Goal: Transaction & Acquisition: Obtain resource

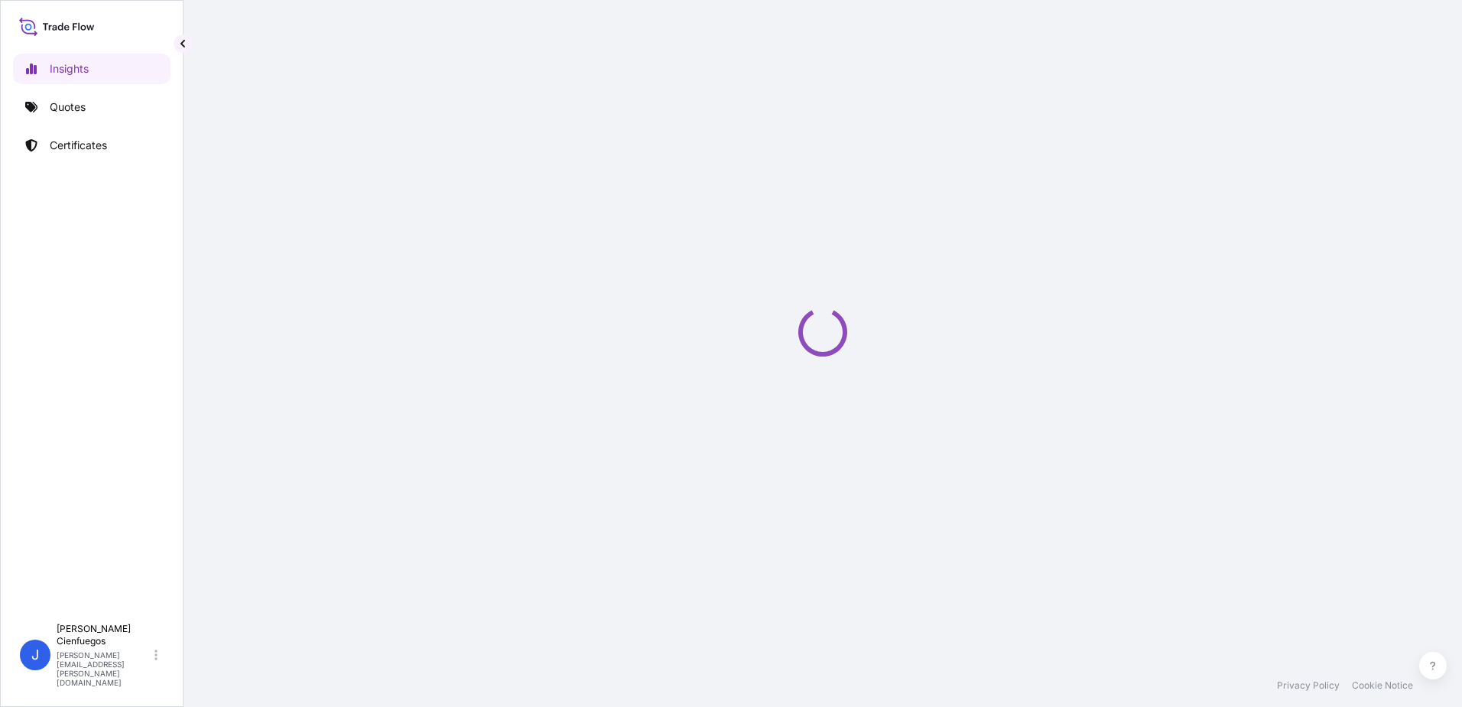
select select "2025"
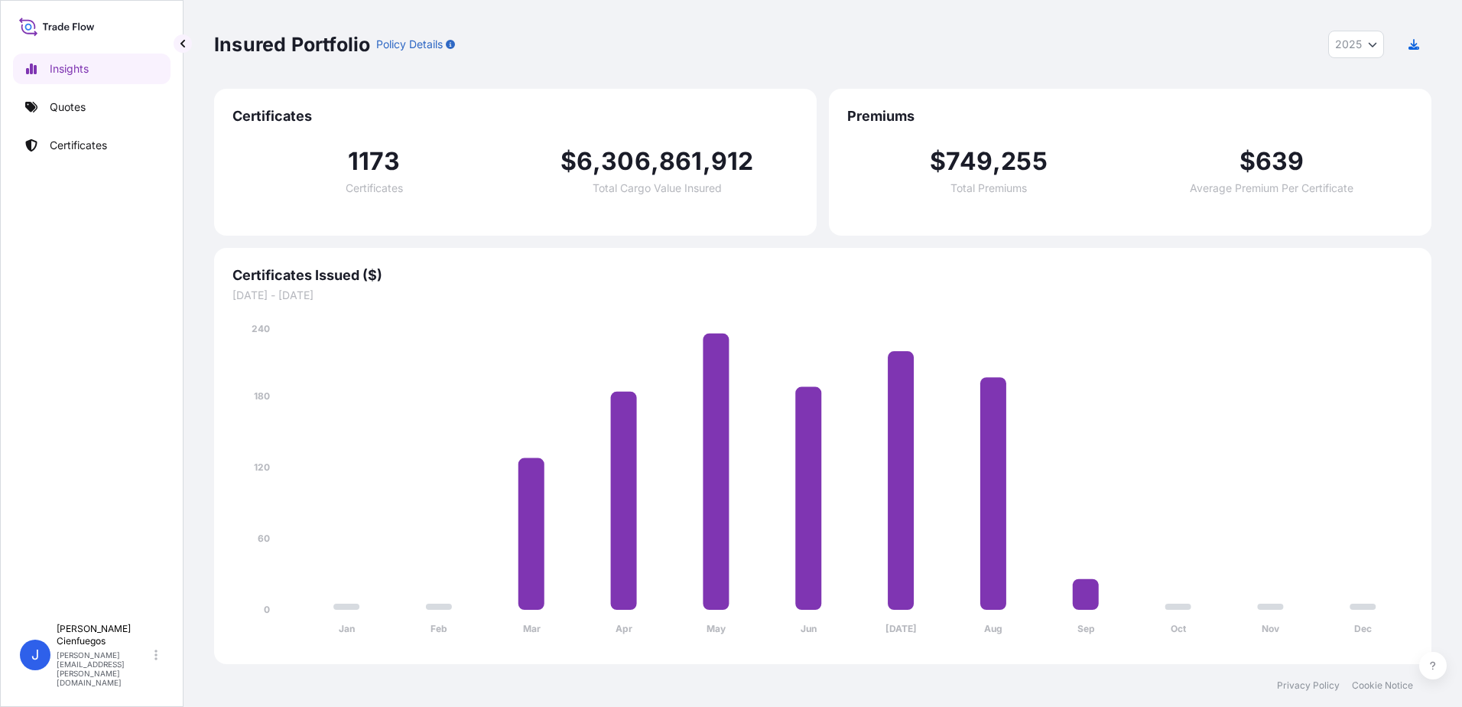
click at [88, 125] on div "Insights Quotes Certificates" at bounding box center [92, 328] width 158 height 576
click at [99, 141] on p "Certificates" at bounding box center [78, 145] width 57 height 15
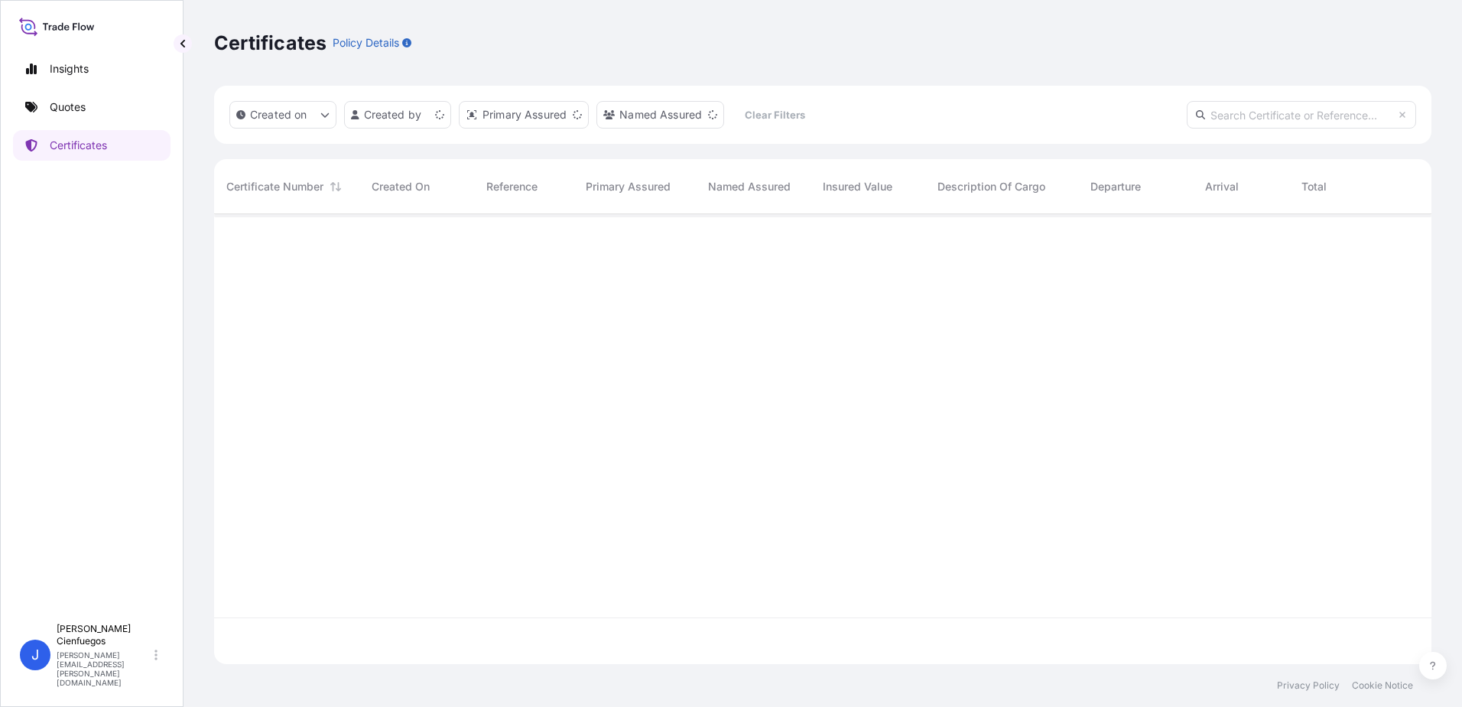
scroll to position [447, 1206]
click at [397, 108] on html "Insights Quotes Certificates J [PERSON_NAME] [PERSON_NAME][EMAIL_ADDRESS][PERSO…" at bounding box center [731, 353] width 1462 height 707
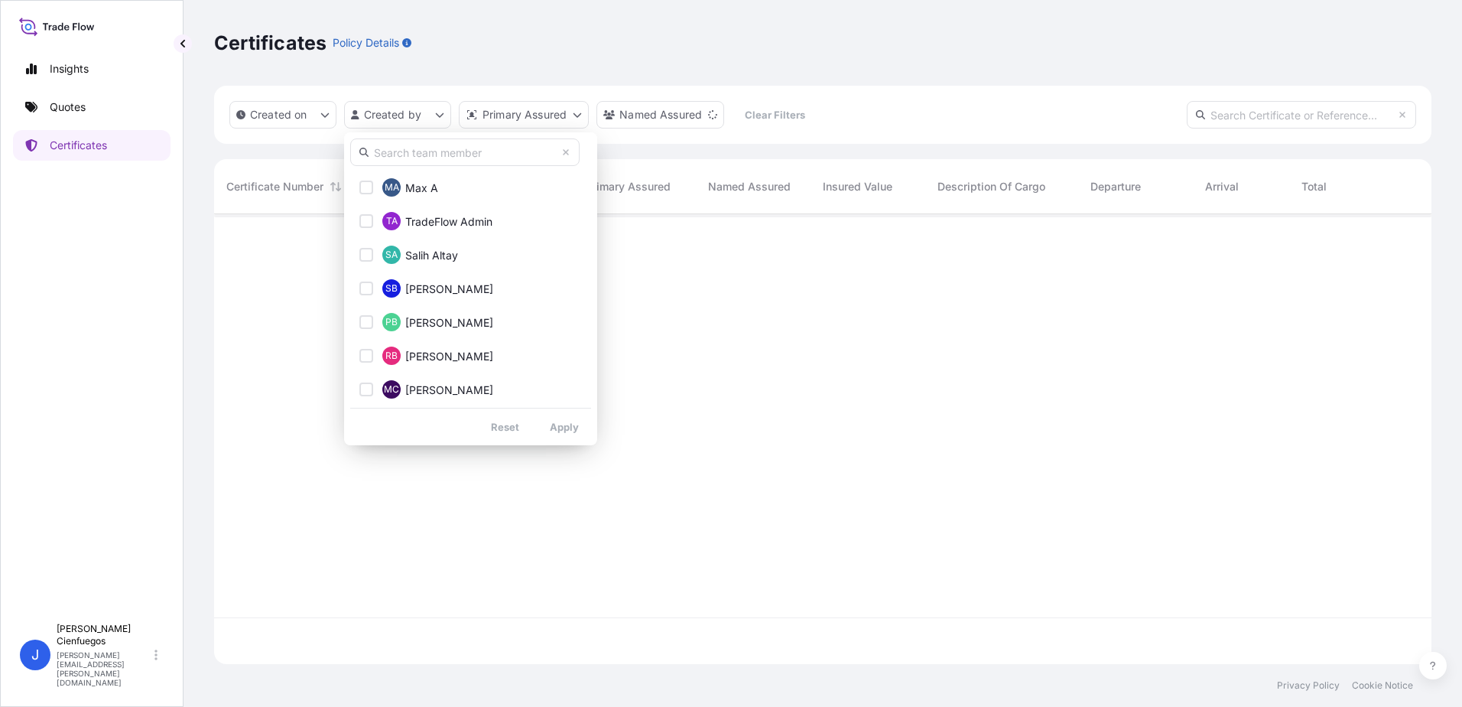
click at [418, 162] on input "text" at bounding box center [464, 152] width 229 height 28
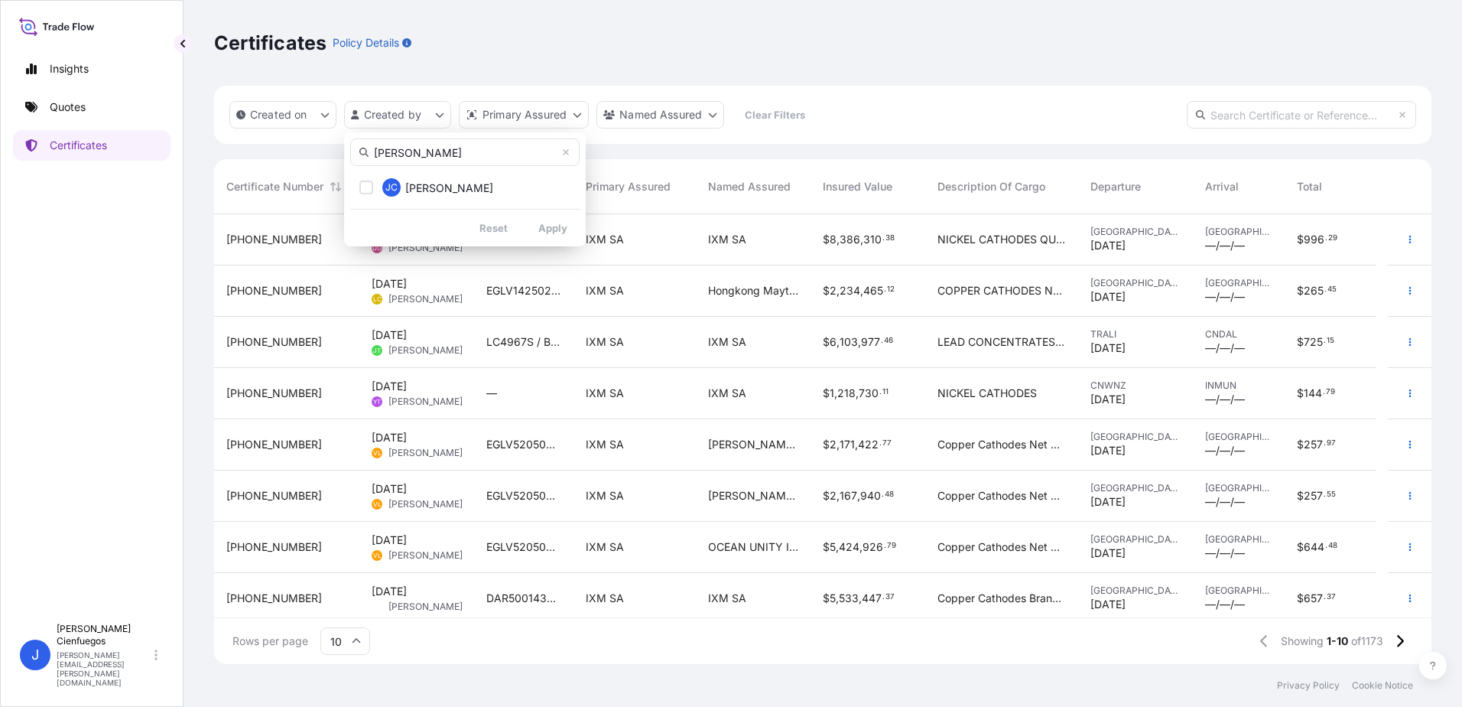
type input "jaime"
click at [355, 209] on hr at bounding box center [464, 209] width 229 height 1
click at [358, 190] on button "JC Jaime Cienfuegos" at bounding box center [464, 187] width 229 height 31
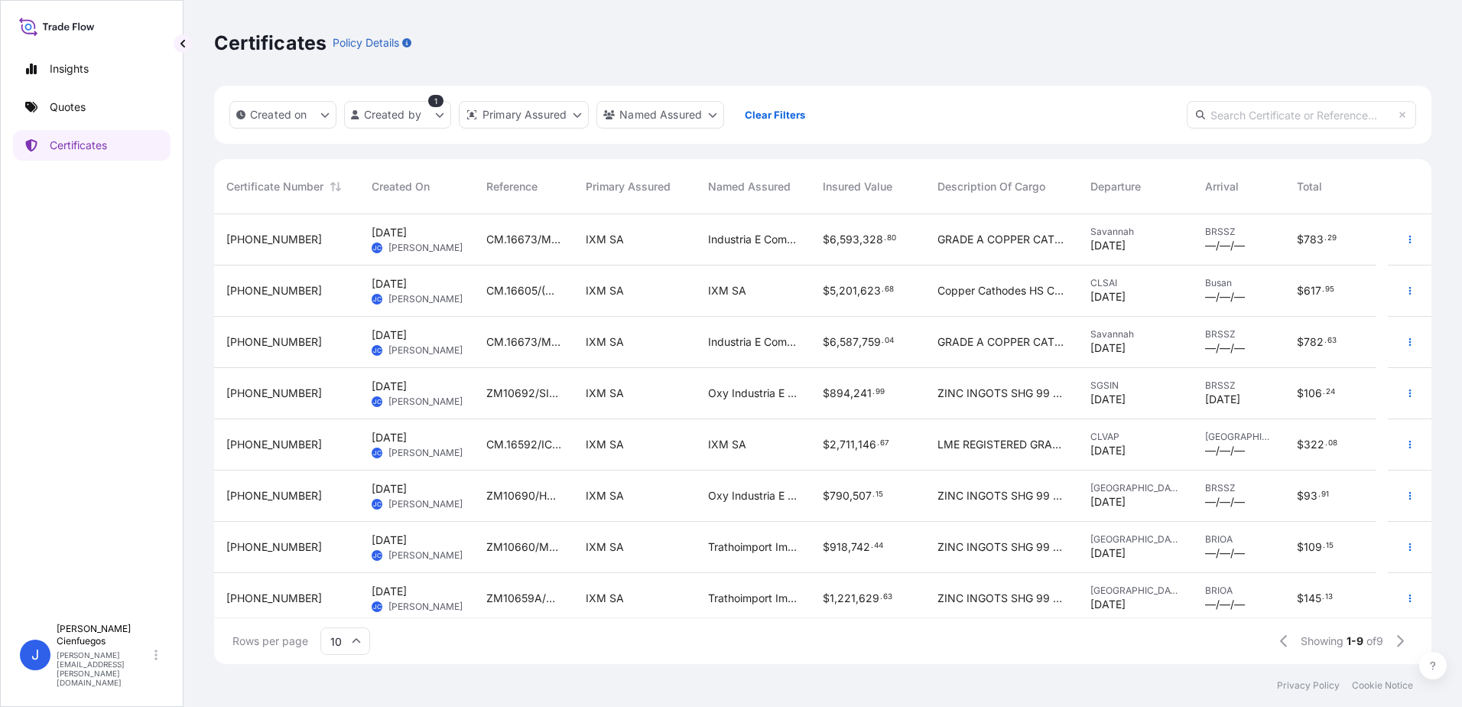
scroll to position [58, 0]
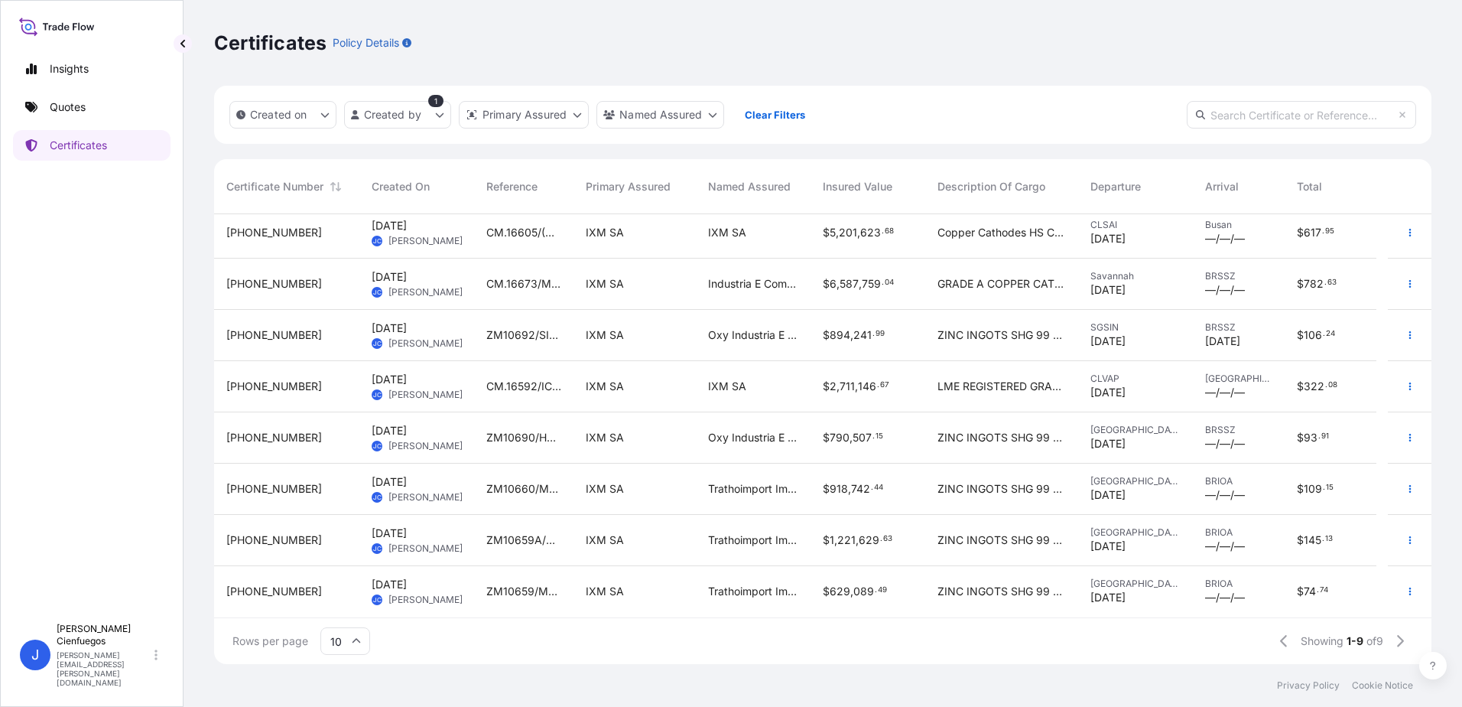
click at [528, 491] on span "ZM10660/MAEU252048657" at bounding box center [523, 488] width 75 height 15
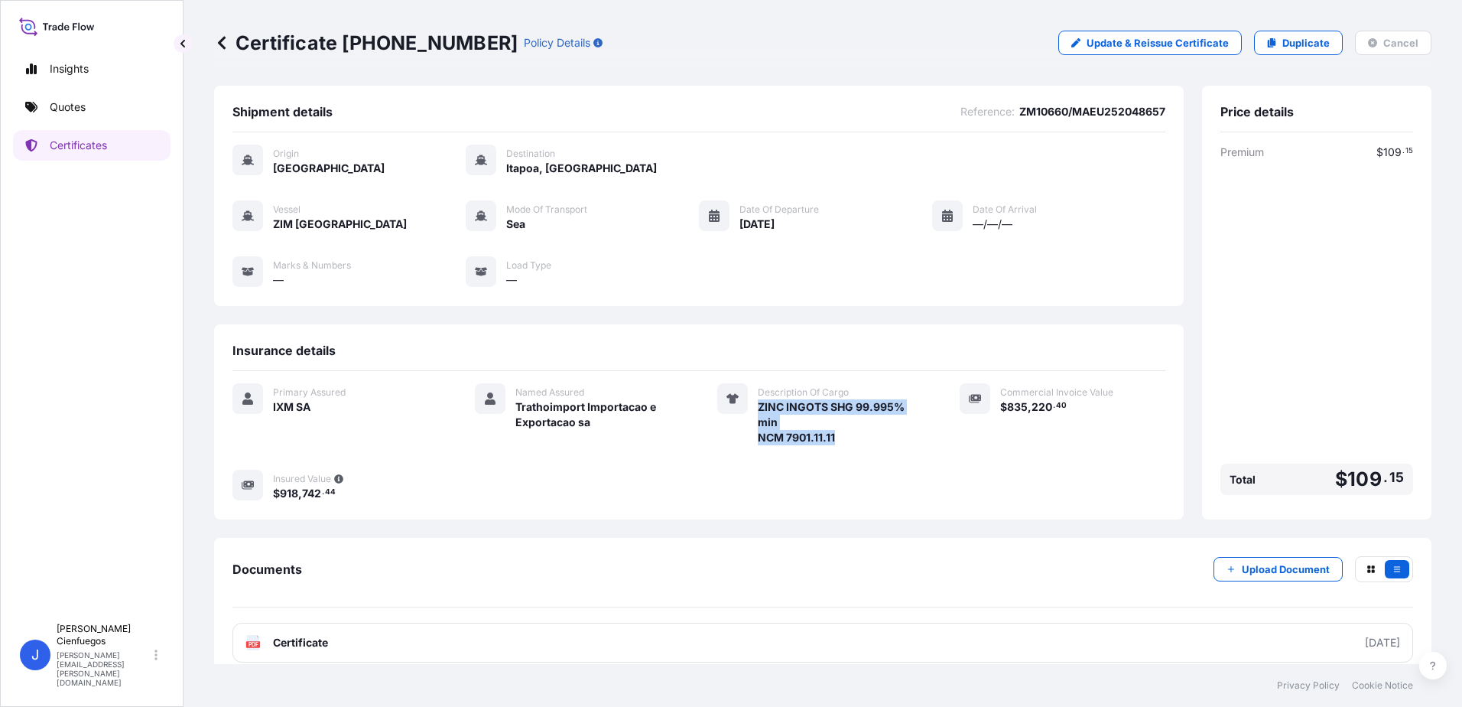
drag, startPoint x: 753, startPoint y: 407, endPoint x: 836, endPoint y: 435, distance: 88.0
click at [836, 435] on span "ZINC INGOTS SHG 99.995% min NCM 7901.11.11" at bounding box center [840, 422] width 165 height 46
copy span "ZINC INGOTS SHG 99.995% min NCM 7901.11.11"
click at [62, 68] on p "Insights" at bounding box center [69, 68] width 39 height 15
select select "2025"
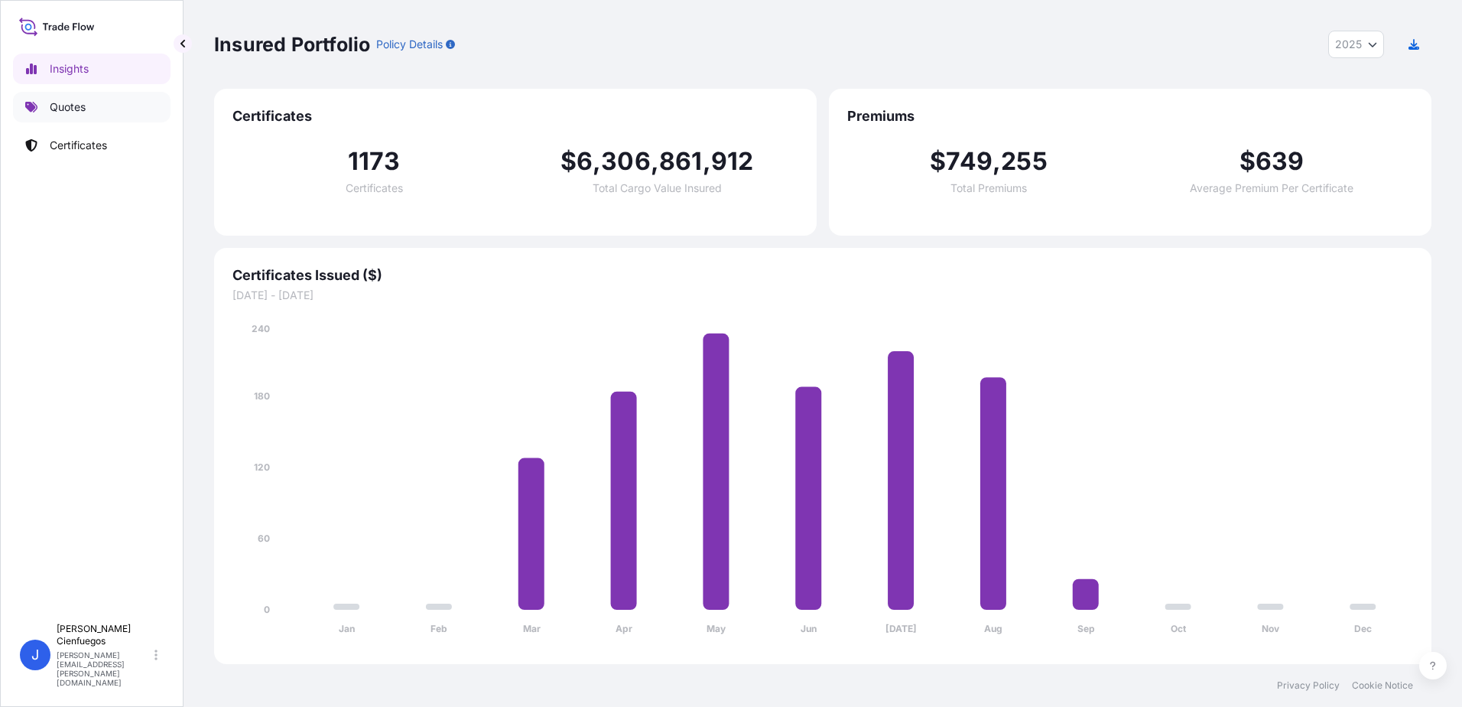
click at [90, 112] on link "Quotes" at bounding box center [92, 107] width 158 height 31
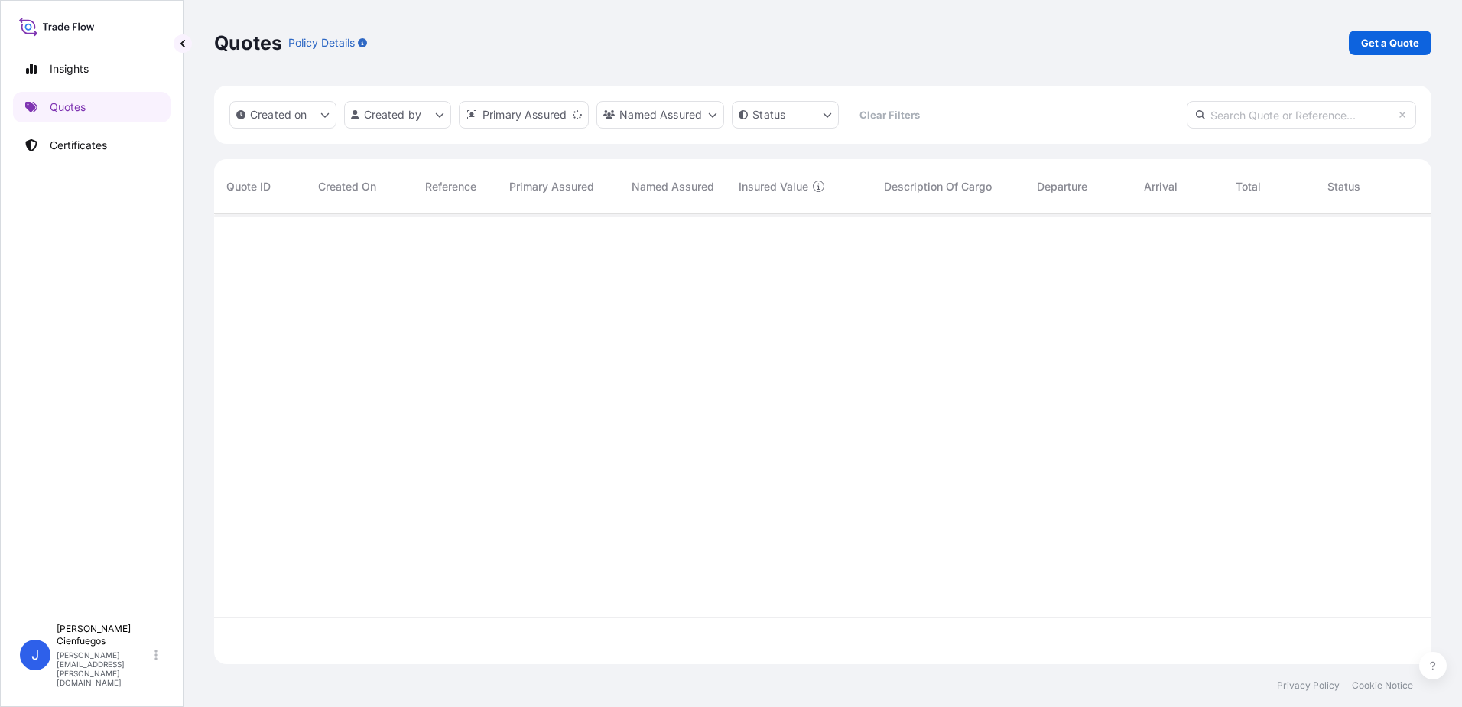
scroll to position [447, 1206]
click at [1385, 35] on p "Get a Quote" at bounding box center [1390, 42] width 58 height 15
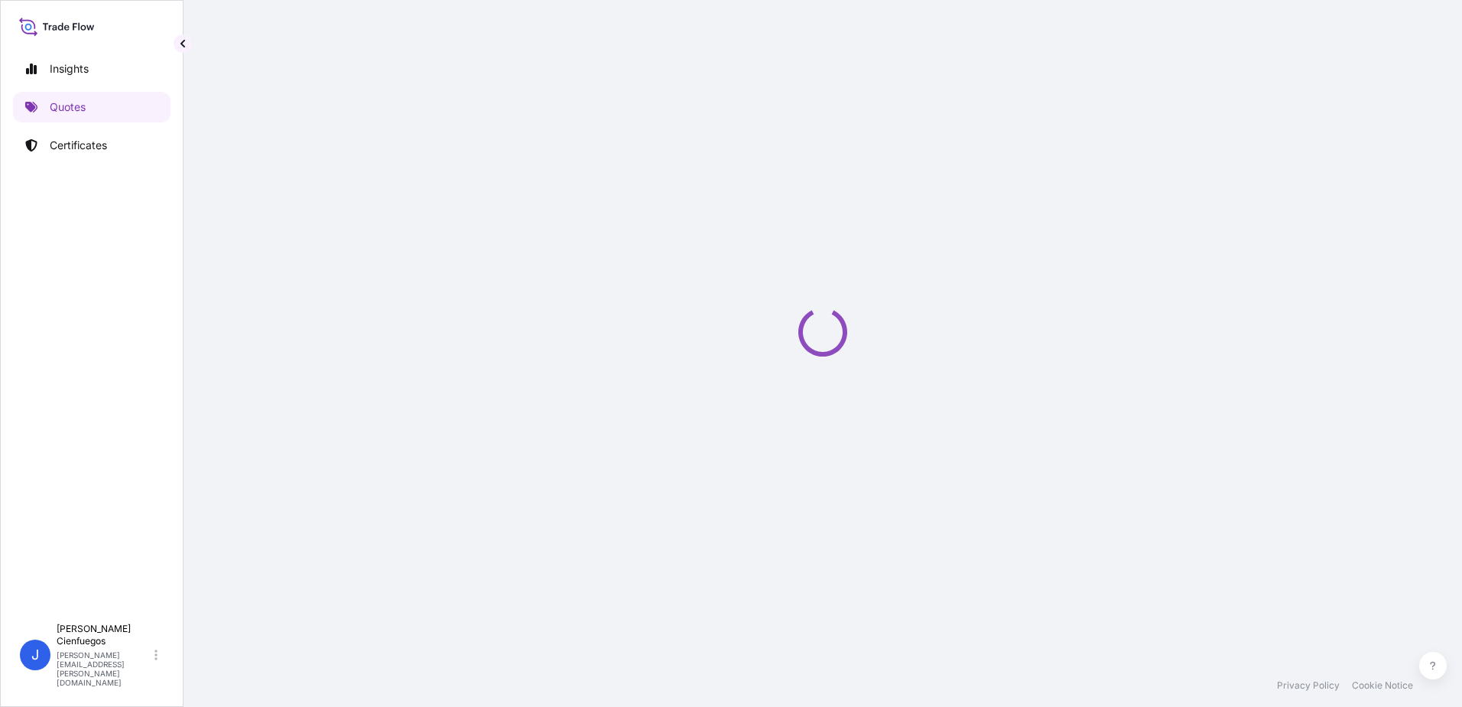
select select "Sea"
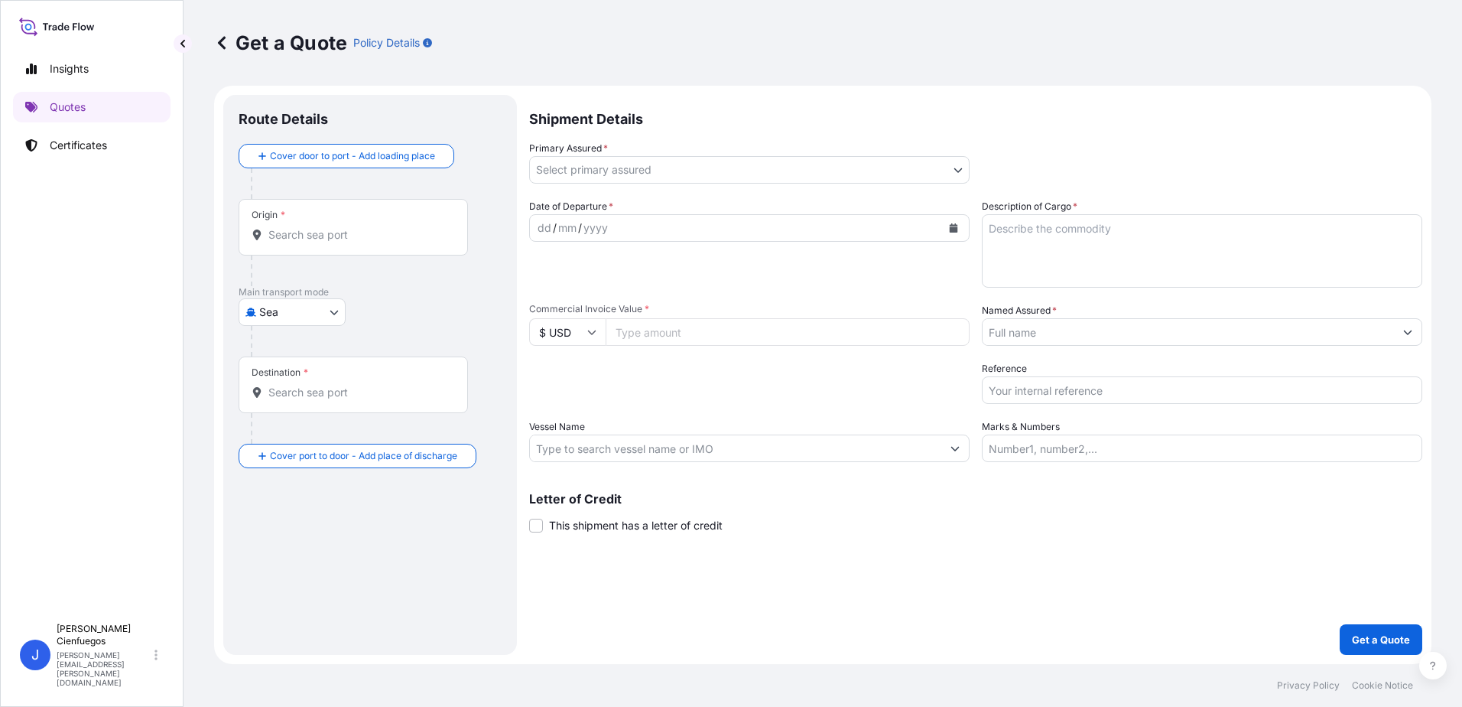
click at [595, 167] on body "Insights Quotes Certificates J Jaime Cienfuegos jaime.cienfuegos@ixmetals.com G…" at bounding box center [731, 353] width 1462 height 707
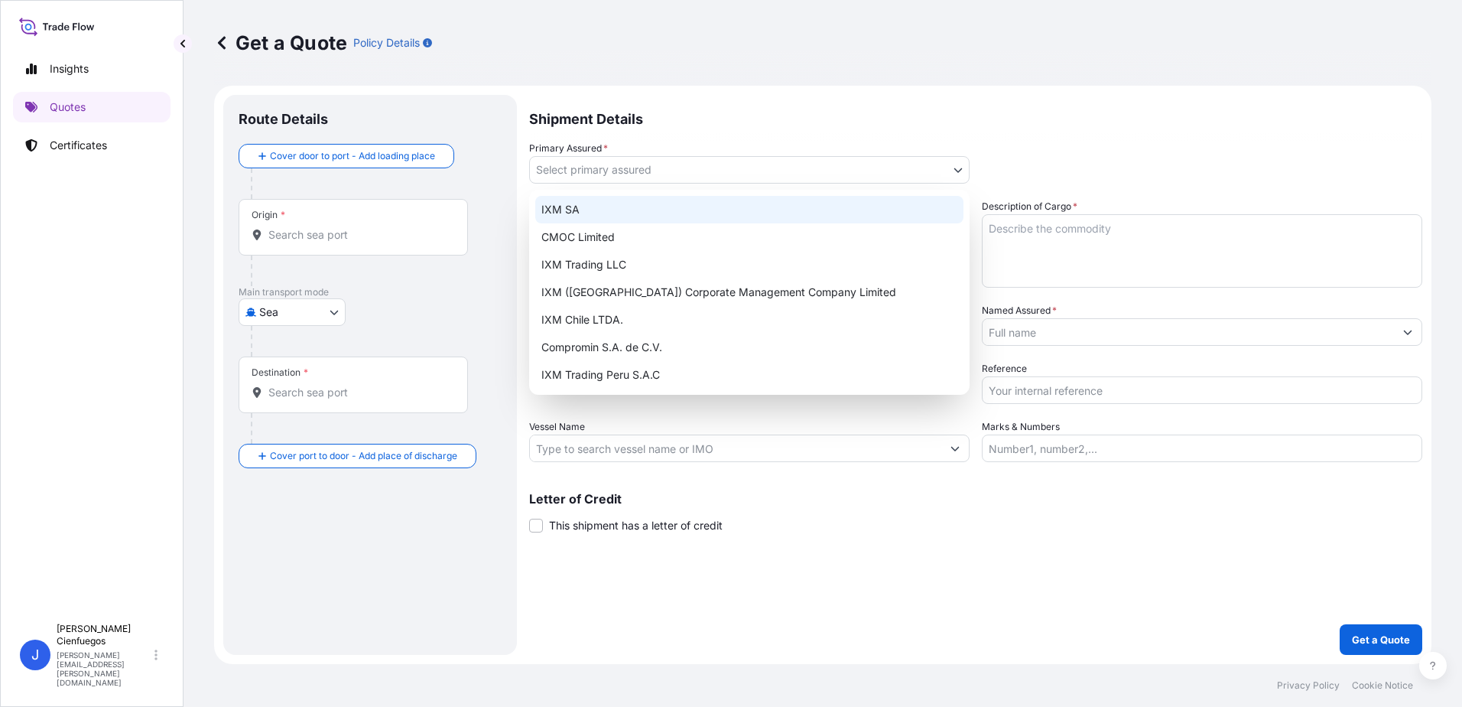
click at [593, 208] on div "IXM SA" at bounding box center [749, 210] width 428 height 28
select select "31846"
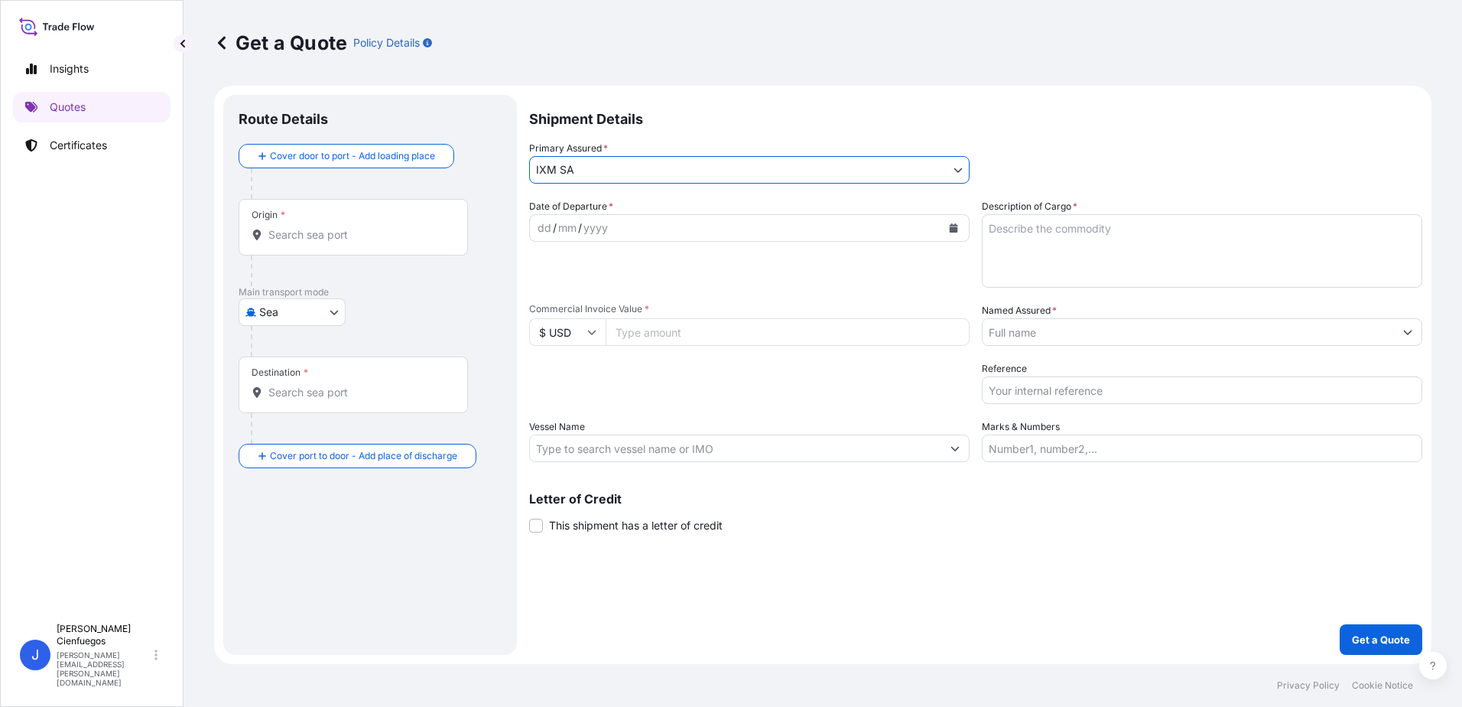
click at [1113, 340] on input "Named Assured *" at bounding box center [1188, 332] width 411 height 28
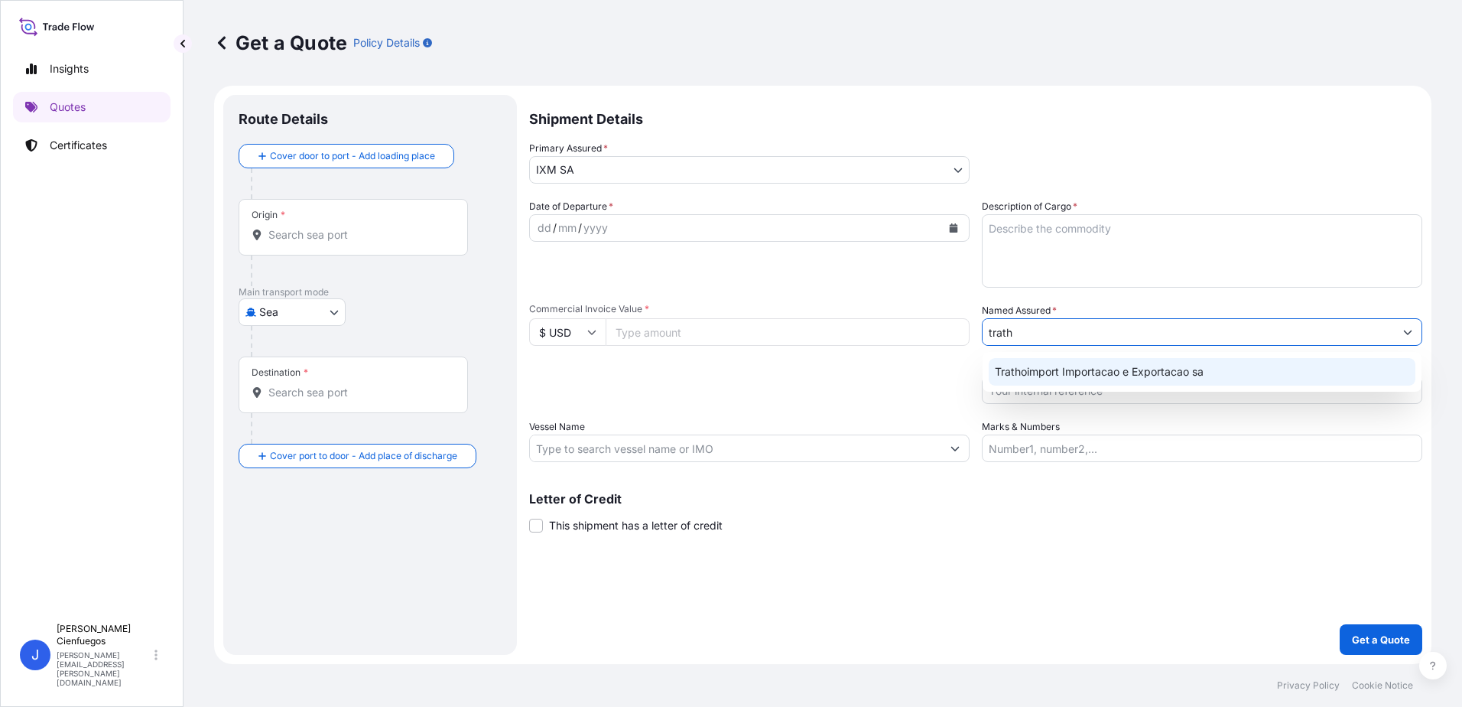
click at [1115, 372] on span "Trathoimport Importacao e Exportacao sa" at bounding box center [1099, 371] width 209 height 15
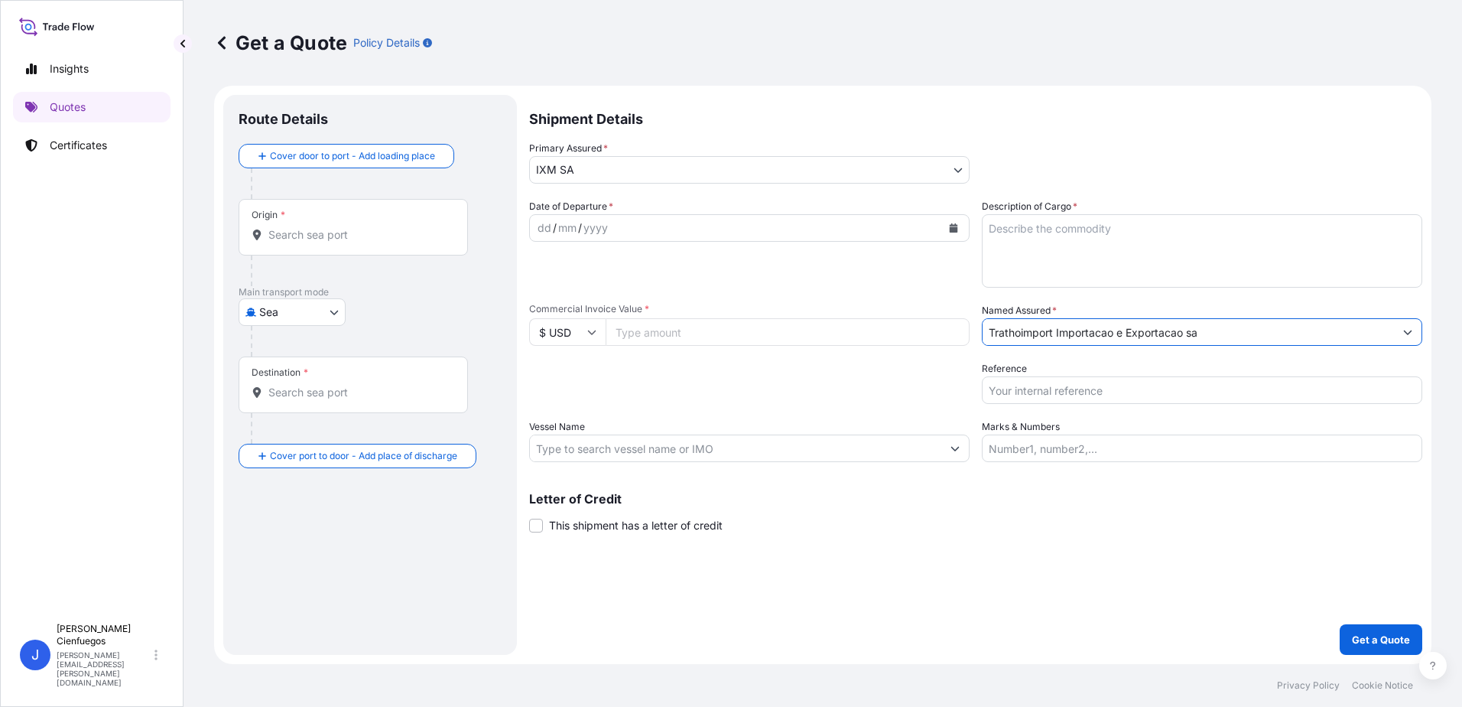
type input "Trathoimport Importacao e Exportacao sa"
click at [1056, 239] on textarea "Description of Cargo *" at bounding box center [1202, 250] width 440 height 73
click at [1074, 235] on textarea "Description of Cargo *" at bounding box center [1202, 250] width 440 height 73
paste textarea "ZINC INGOTS SHG 99.995% min NCM 7901.11.11"
click at [1160, 227] on textarea "ZINC INGOTS SHG 99.995% min NCM 7901.11.11" at bounding box center [1202, 250] width 440 height 73
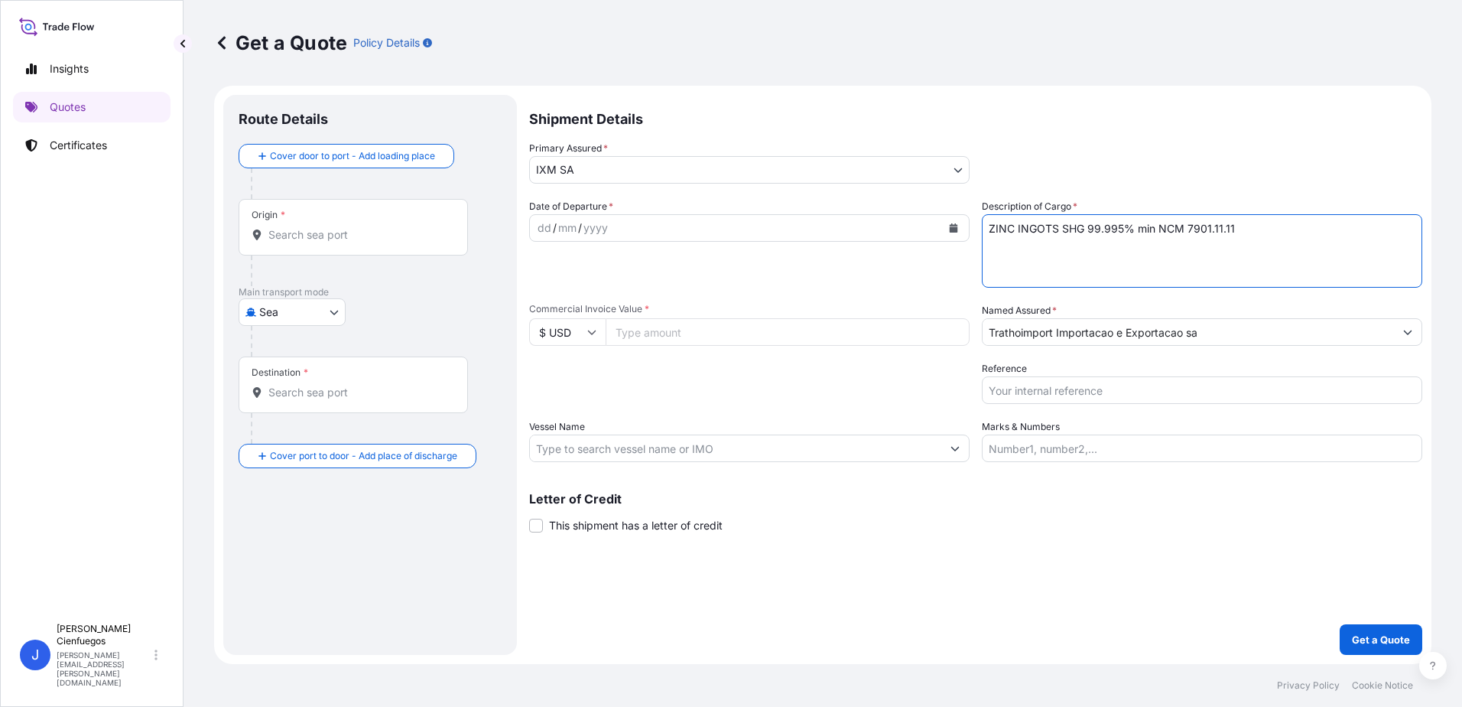
click at [1158, 227] on textarea "ZINC INGOTS SHG 99.995% min NCM 7901.11.11" at bounding box center [1202, 250] width 440 height 73
type textarea "ZINC INGOTS SHG 99.995% min NCM 7901.11.11"
click at [659, 236] on div "dd / mm / yyyy" at bounding box center [735, 228] width 411 height 28
drag, startPoint x: 681, startPoint y: 213, endPoint x: 926, endPoint y: 245, distance: 247.5
click at [682, 213] on div "Date of Departure * dd / mm / yyyy" at bounding box center [749, 243] width 440 height 89
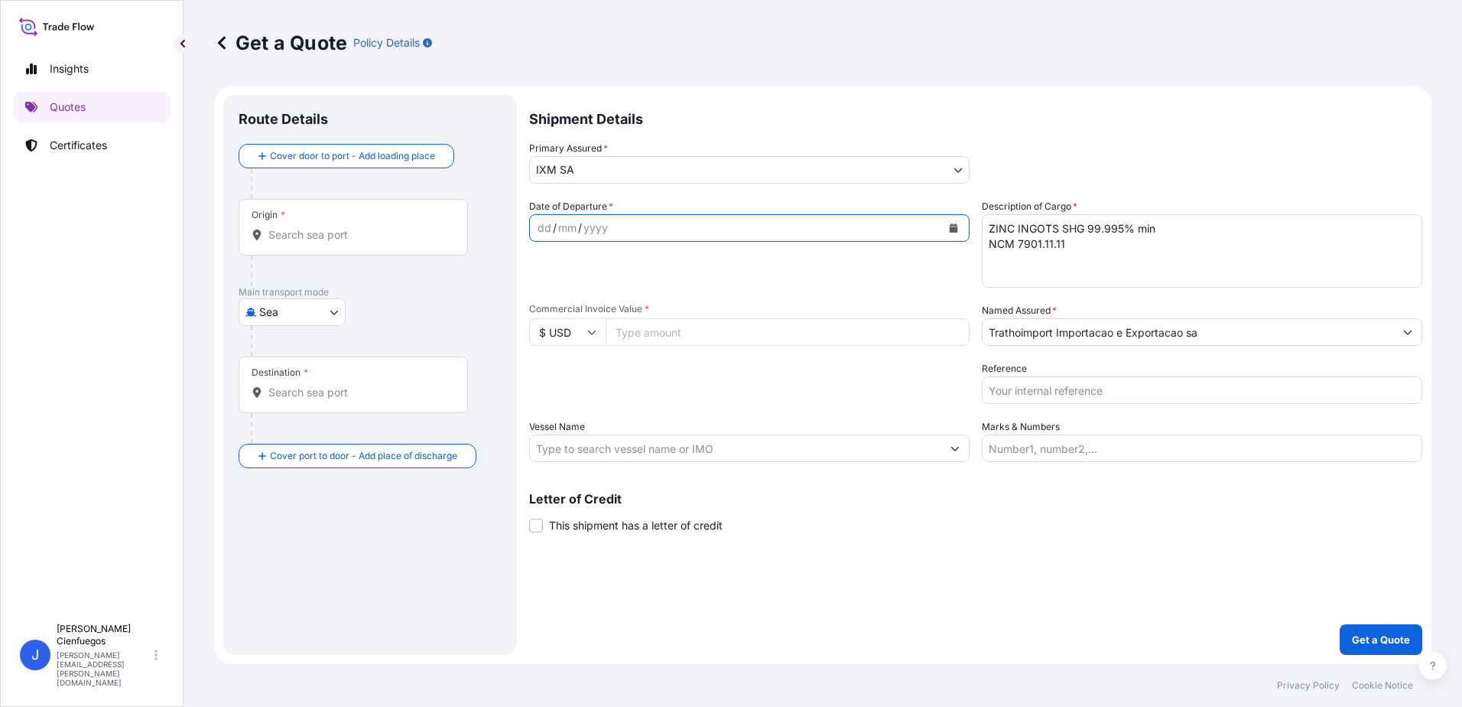
click at [948, 229] on button "Calendar" at bounding box center [953, 228] width 24 height 24
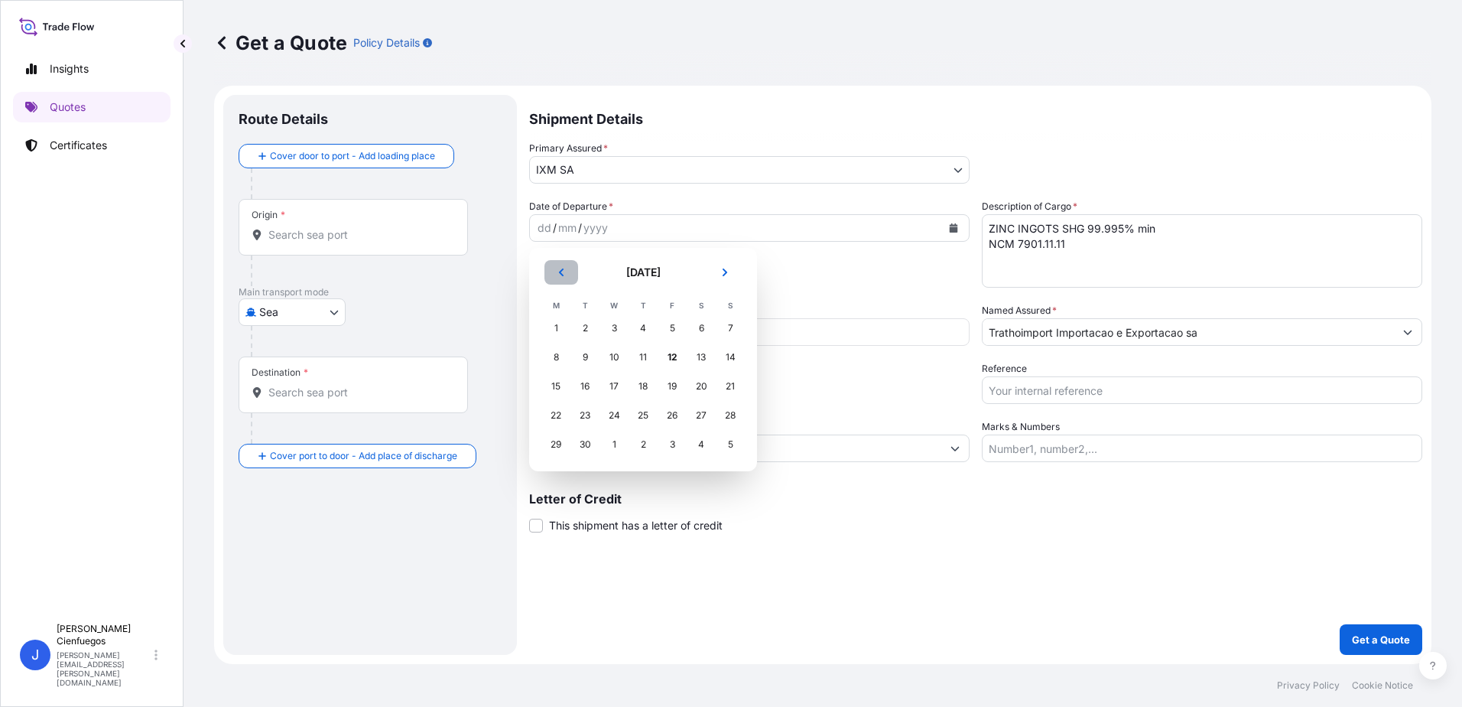
click at [574, 271] on button "Previous" at bounding box center [561, 272] width 34 height 24
click at [726, 442] on div "31" at bounding box center [730, 444] width 28 height 28
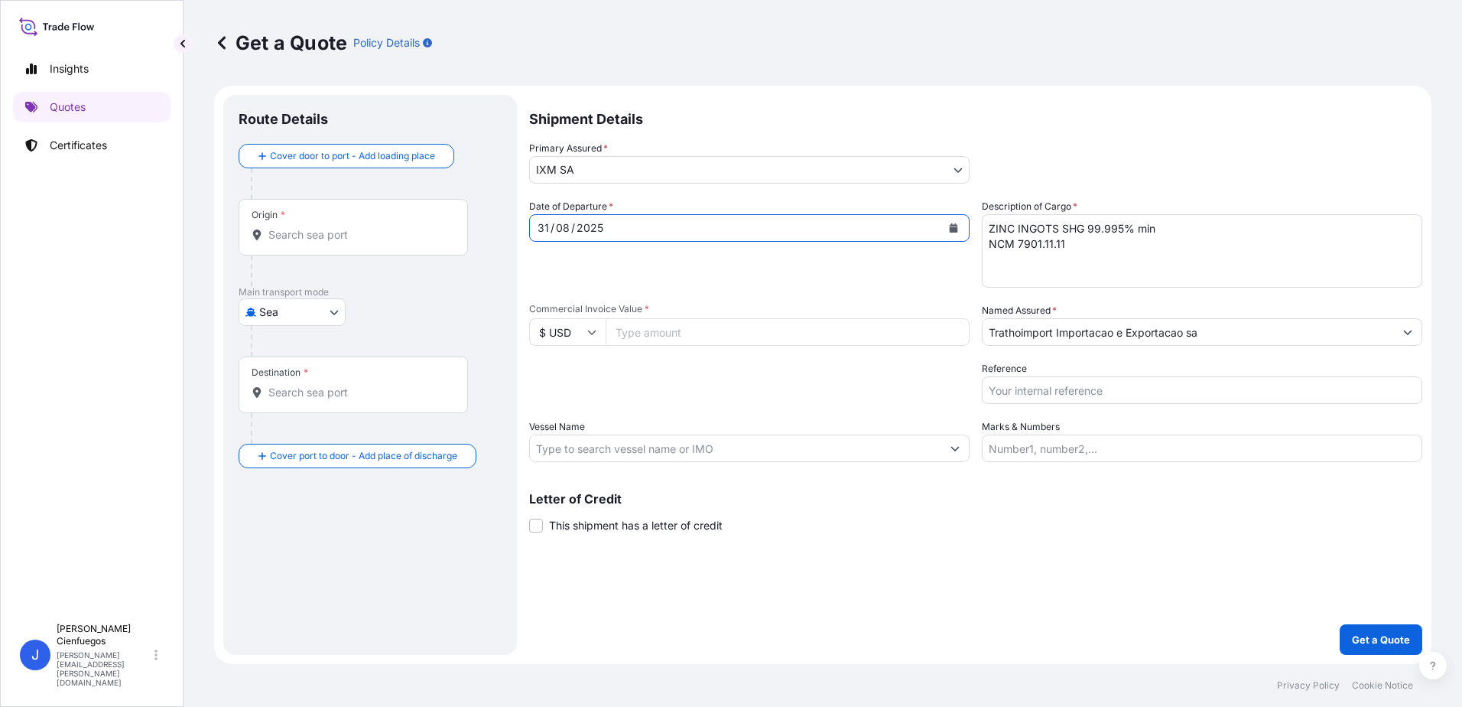
click at [702, 343] on input "Commercial Invoice Value *" at bounding box center [788, 332] width 364 height 28
click at [757, 336] on input "Commercial Invoice Value *" at bounding box center [788, 332] width 364 height 28
type input "897727.31"
click at [1028, 389] on input "Reference" at bounding box center [1202, 390] width 440 height 28
click at [1025, 452] on input "Marks & Numbers" at bounding box center [1202, 448] width 440 height 28
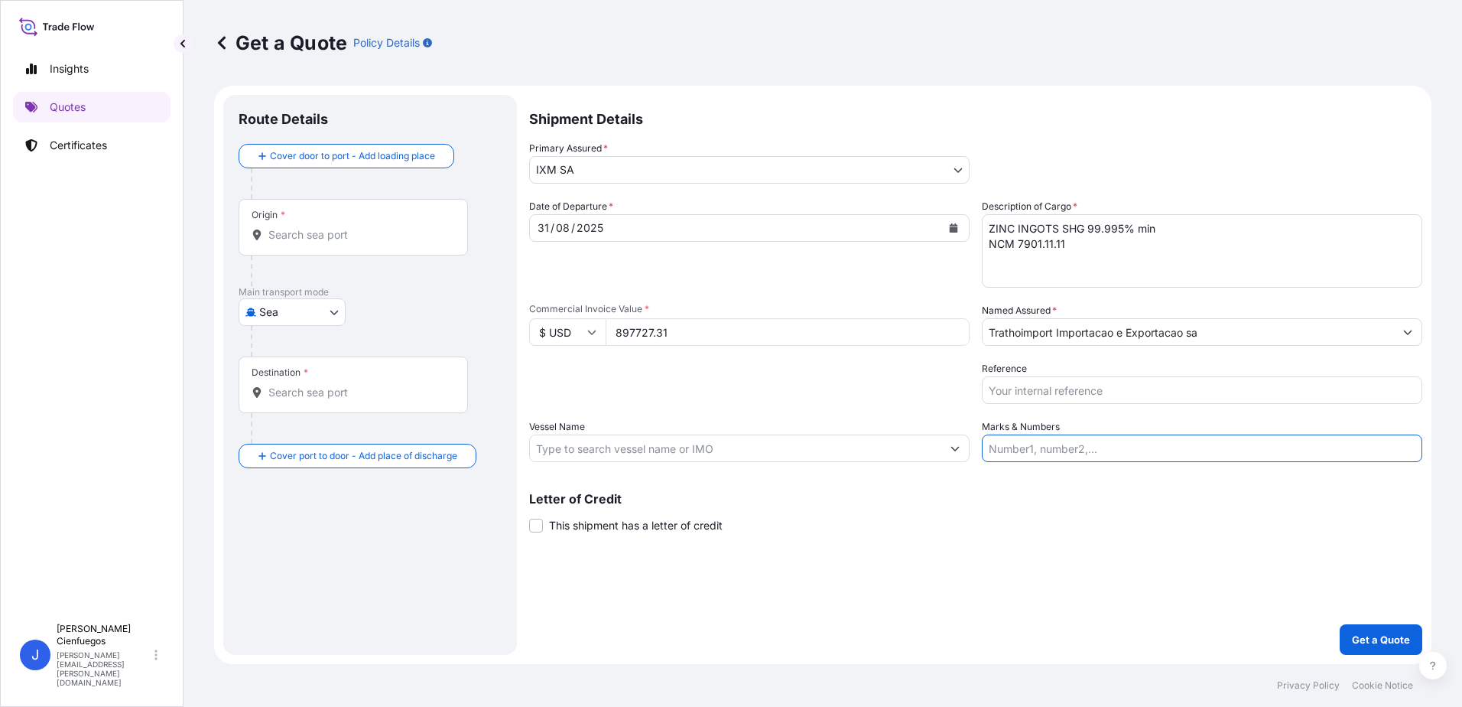
paste input "ZM10665"
type input "ZM10665"
drag, startPoint x: 1050, startPoint y: 443, endPoint x: 927, endPoint y: 445, distance: 123.1
click at [927, 445] on div "Date of Departure * 31 / 08 / 2025 Cargo Category * Metals of every type and de…" at bounding box center [975, 330] width 893 height 263
click at [1126, 391] on input "Reference" at bounding box center [1202, 390] width 440 height 28
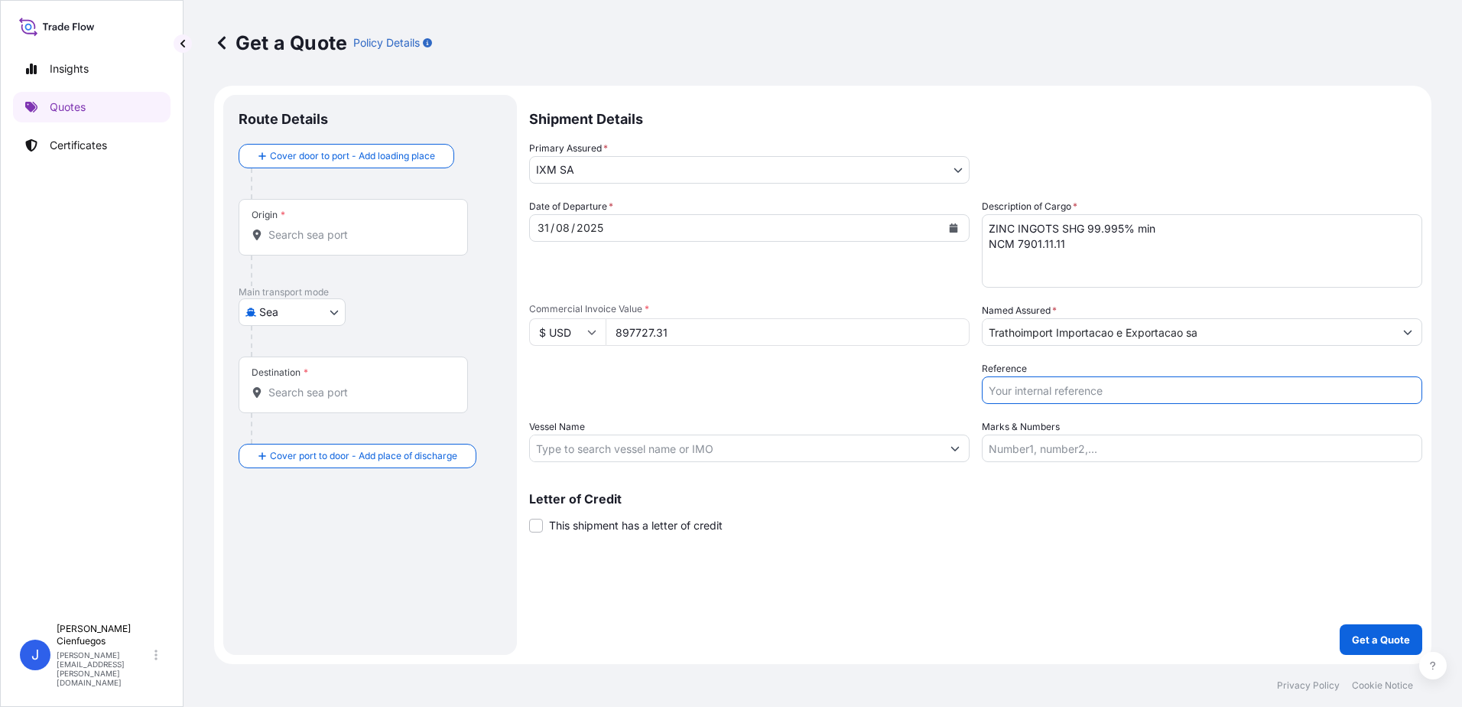
paste input "ZM10665"
click at [1142, 388] on input "ZM10665/" at bounding box center [1202, 390] width 440 height 28
paste input "MEDUUD461809"
type input "ZM10665/MEDUUD461809"
click at [1086, 450] on input "Marks & Numbers" at bounding box center [1202, 448] width 440 height 28
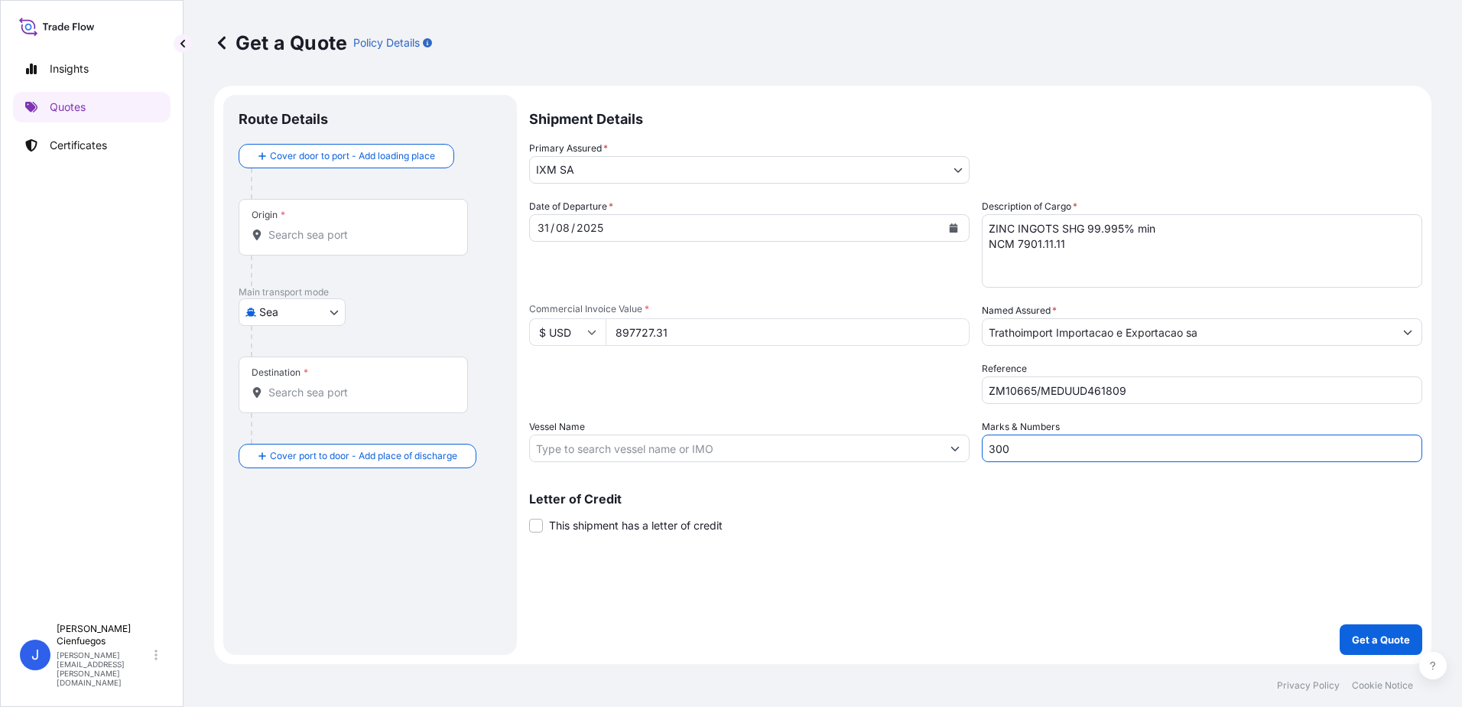
type input "300"
click at [642, 457] on input "Vessel Name" at bounding box center [735, 448] width 411 height 28
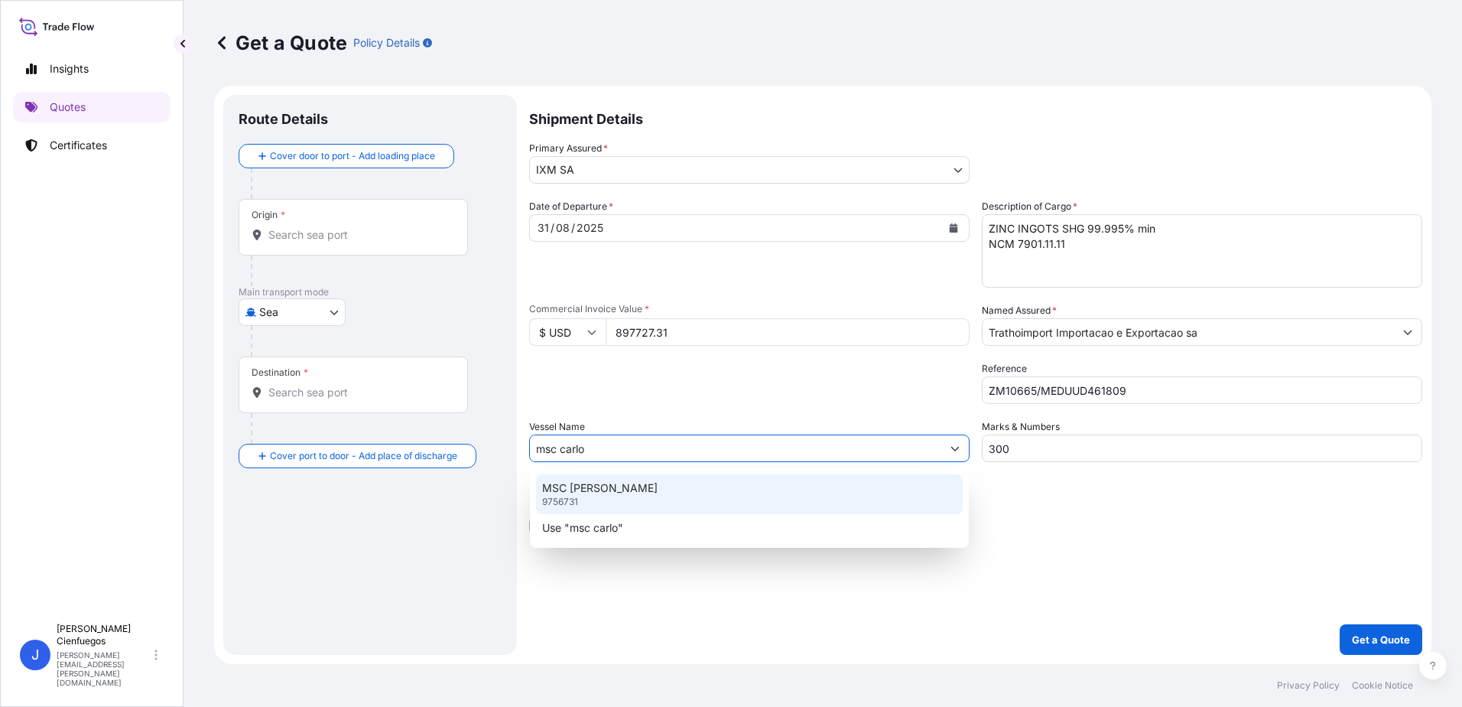
click at [693, 493] on div "MSC CARLOTTA 9756731" at bounding box center [749, 494] width 427 height 40
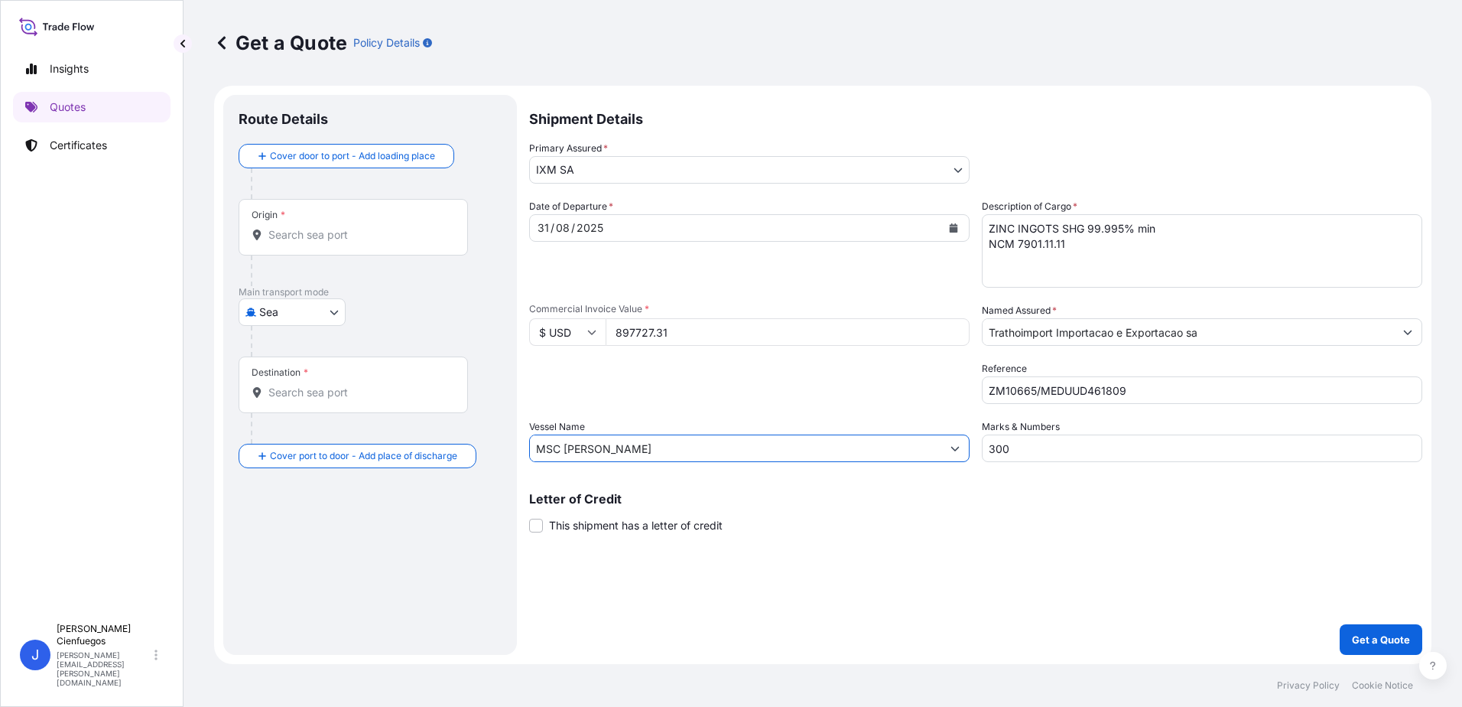
type input "MSC CARLOTTA"
click at [351, 225] on div "Origin *" at bounding box center [353, 227] width 229 height 57
click at [351, 227] on input "Origin *" at bounding box center [358, 234] width 180 height 15
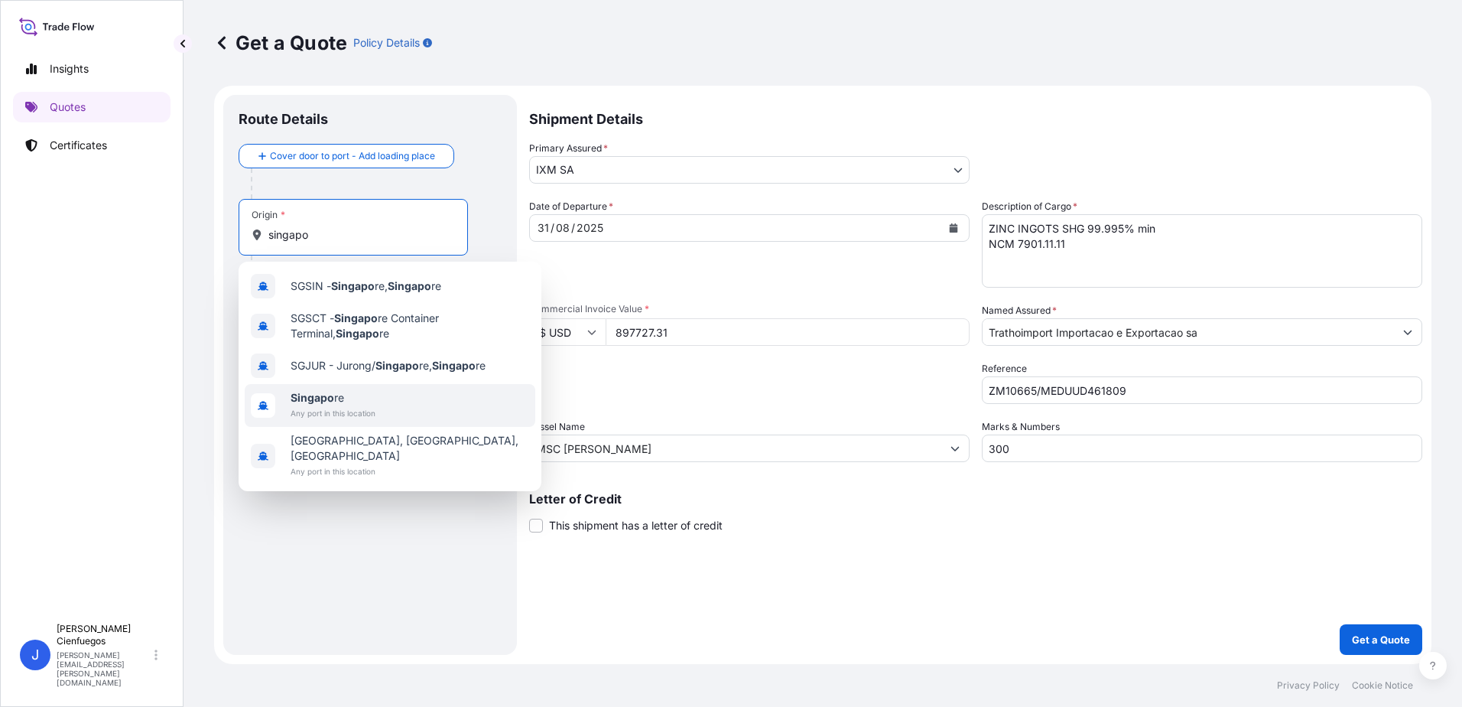
click at [397, 412] on div "Singapo re Any port in this location" at bounding box center [390, 405] width 291 height 43
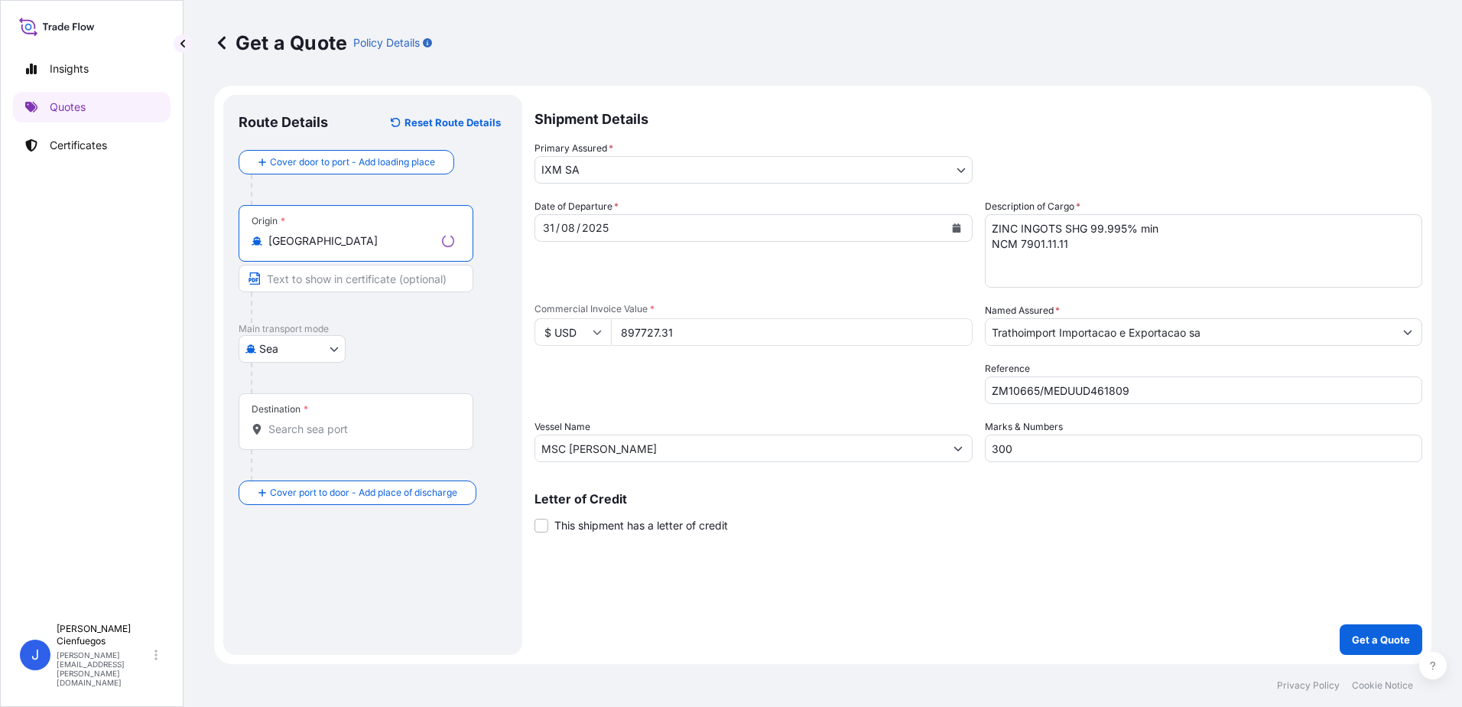
type input "Singapore"
click at [304, 419] on div "Destination *" at bounding box center [356, 421] width 235 height 57
click at [304, 421] on input "Destination *" at bounding box center [361, 428] width 186 height 15
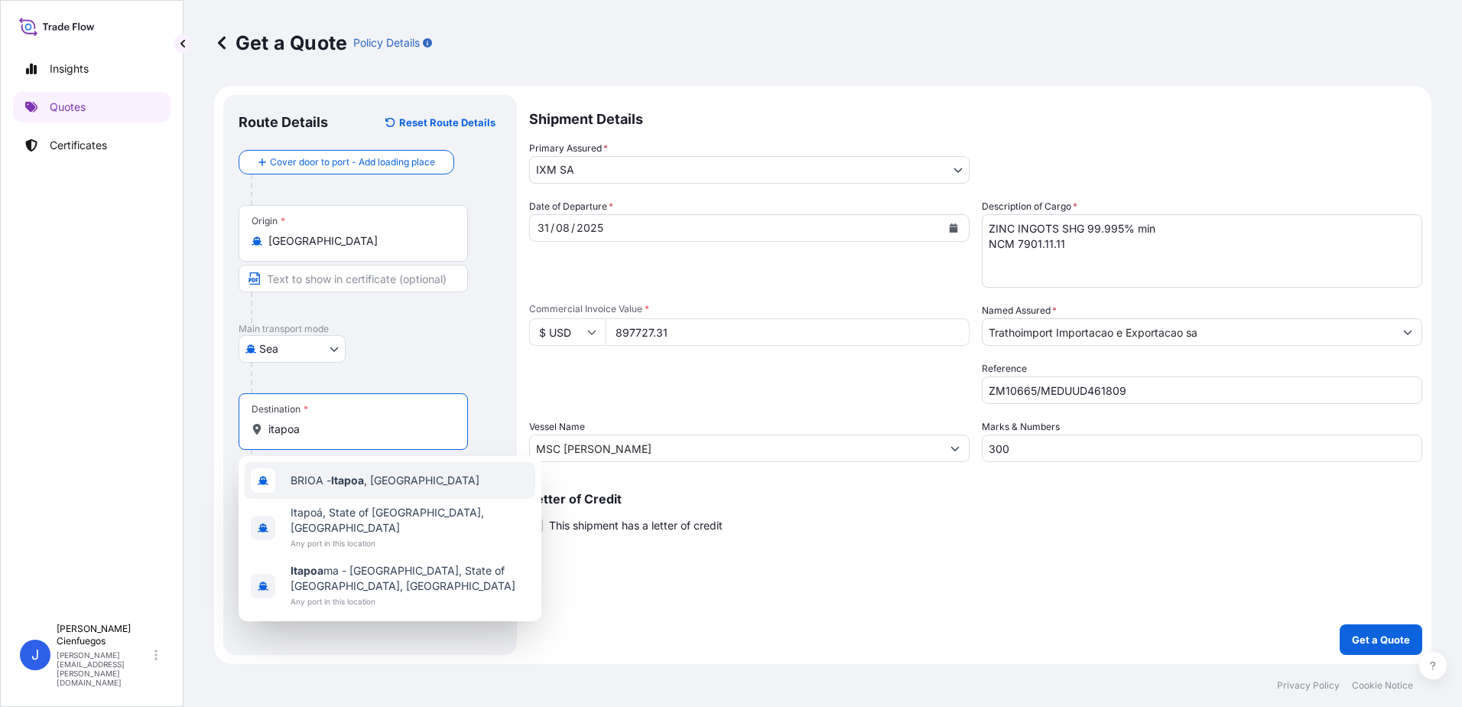
click at [421, 483] on div "BRIOA - Itapoa , Brazil" at bounding box center [390, 480] width 291 height 37
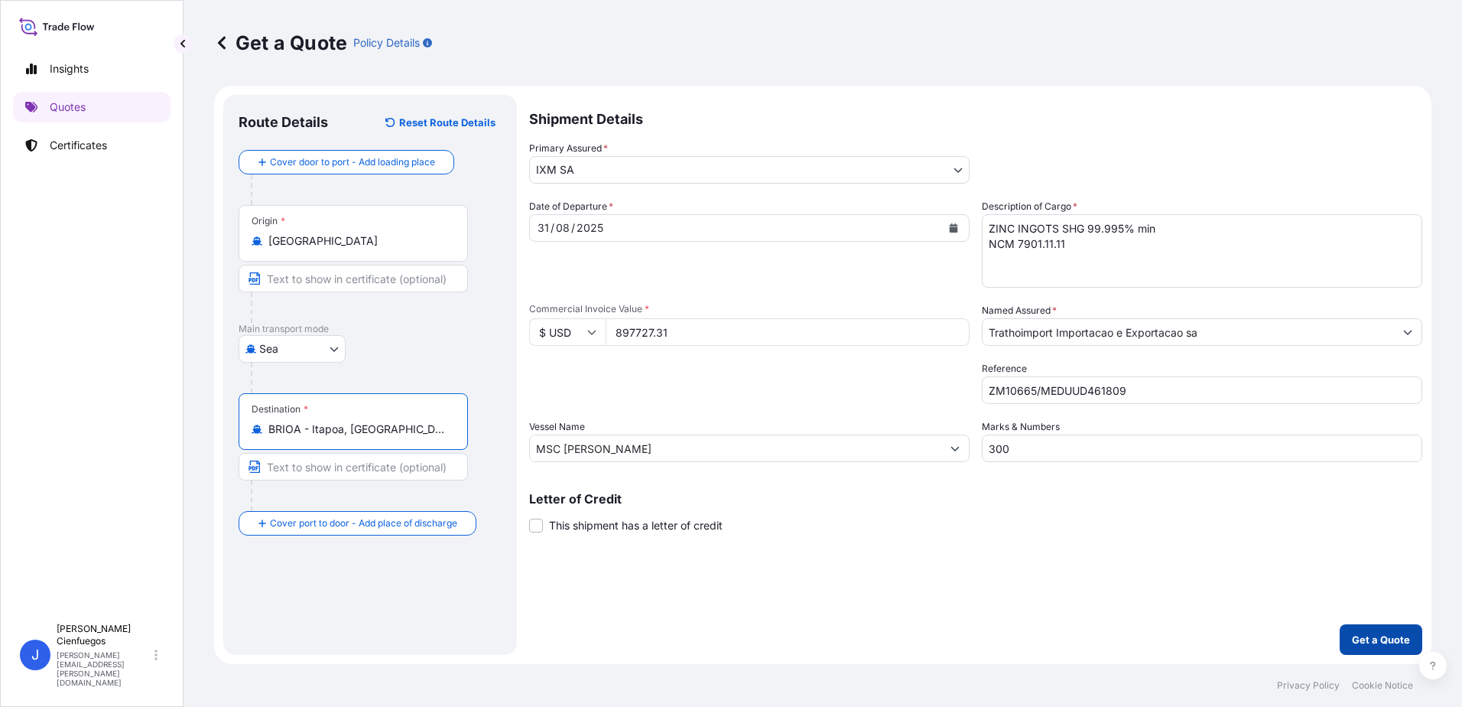
type input "BRIOA - Itapoa, Brazil"
click at [1366, 633] on p "Get a Quote" at bounding box center [1381, 639] width 58 height 15
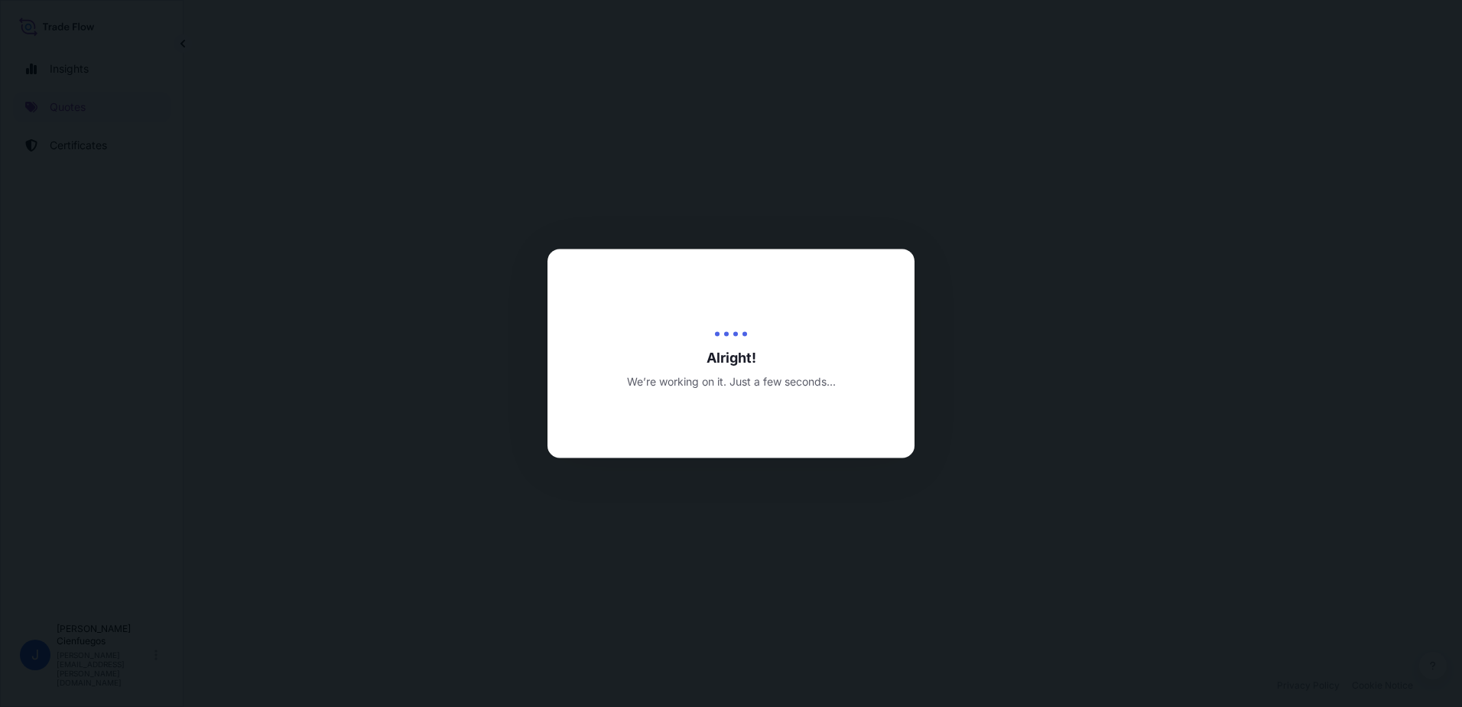
select select "Sea"
select select "31846"
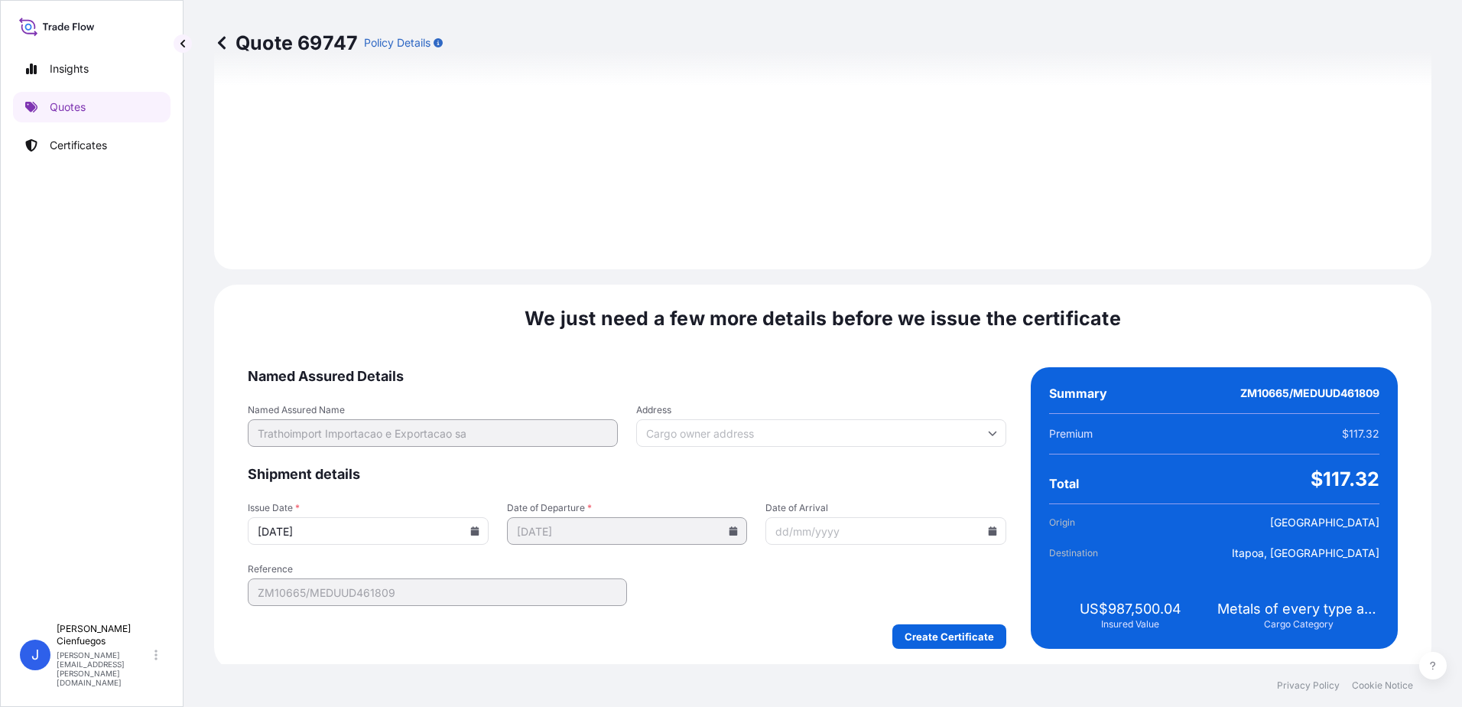
scroll to position [1595, 0]
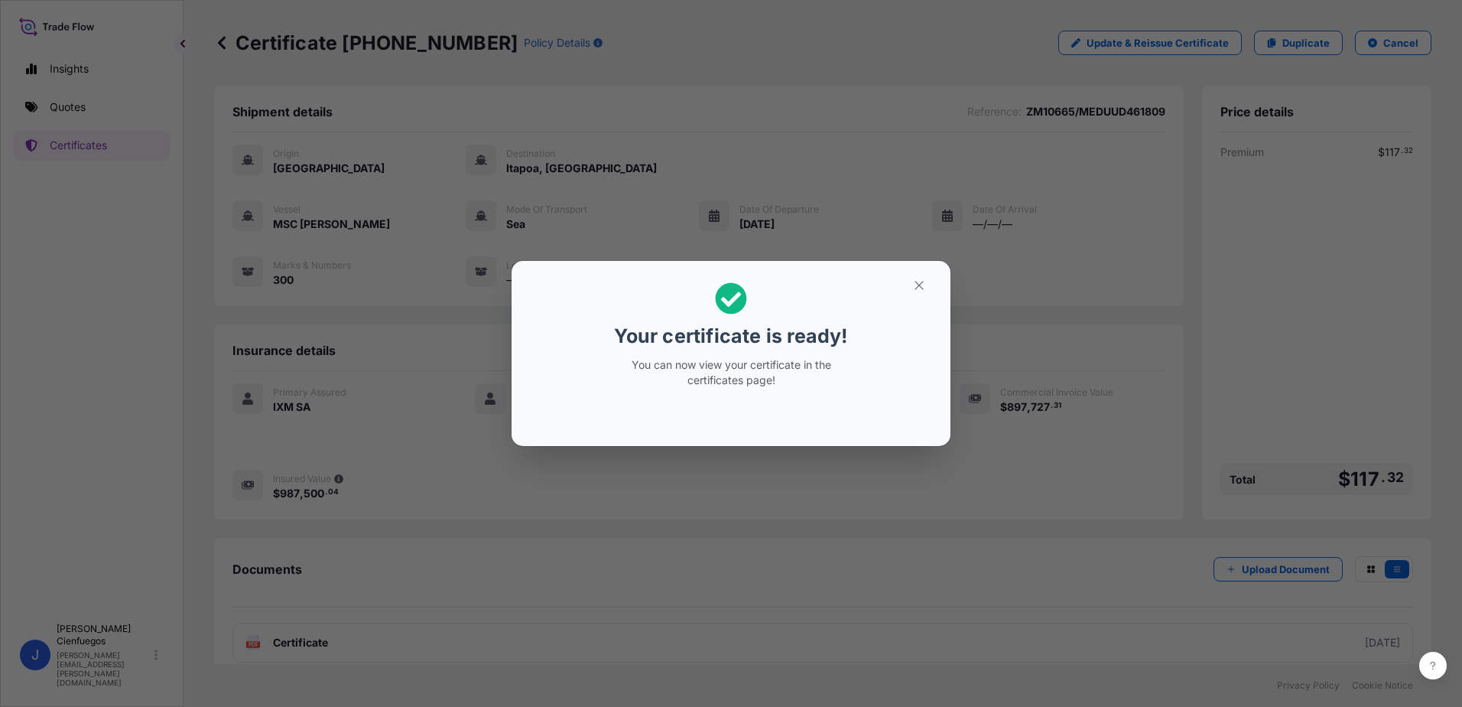
click at [1311, 641] on div "Your certificate is ready! You can now view your certificate in the certificate…" at bounding box center [731, 353] width 1462 height 707
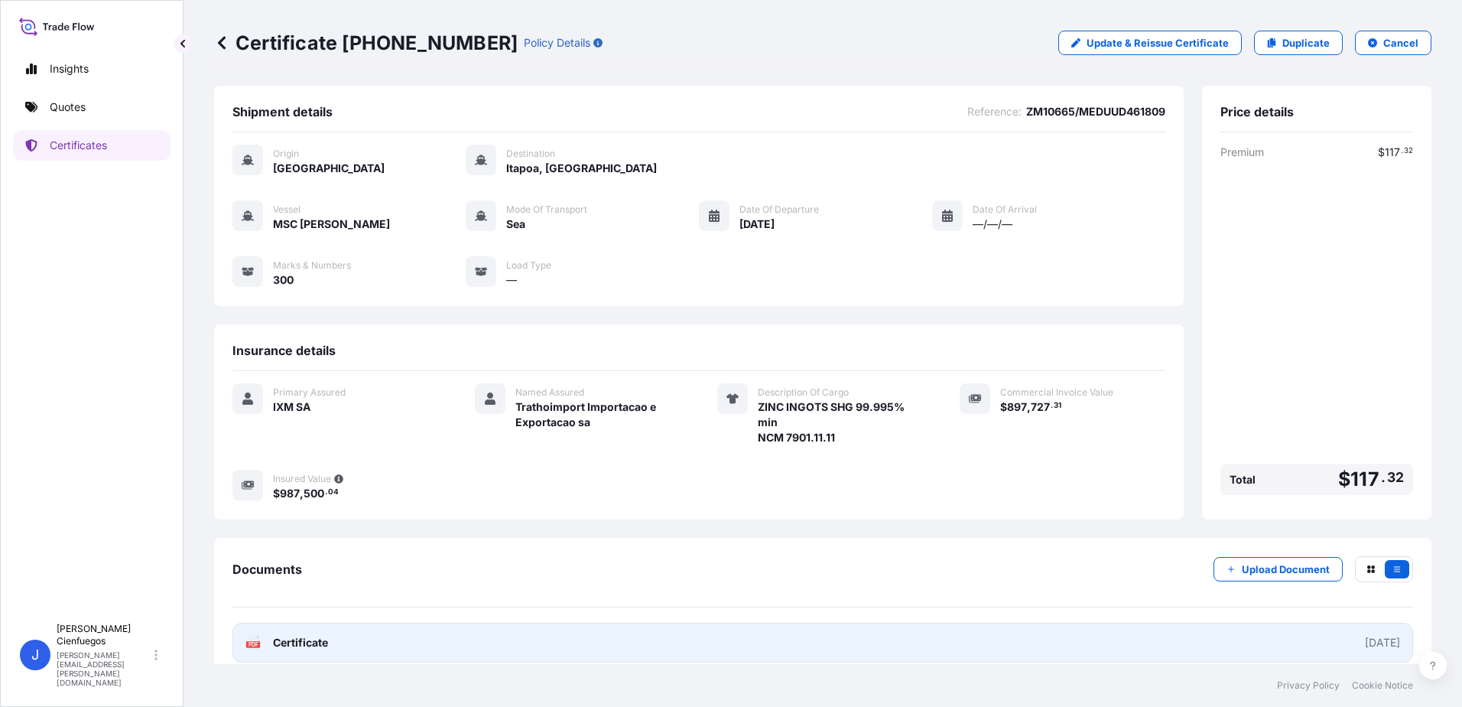
click at [301, 638] on span "Certificate" at bounding box center [300, 642] width 55 height 15
